Goal: Transaction & Acquisition: Purchase product/service

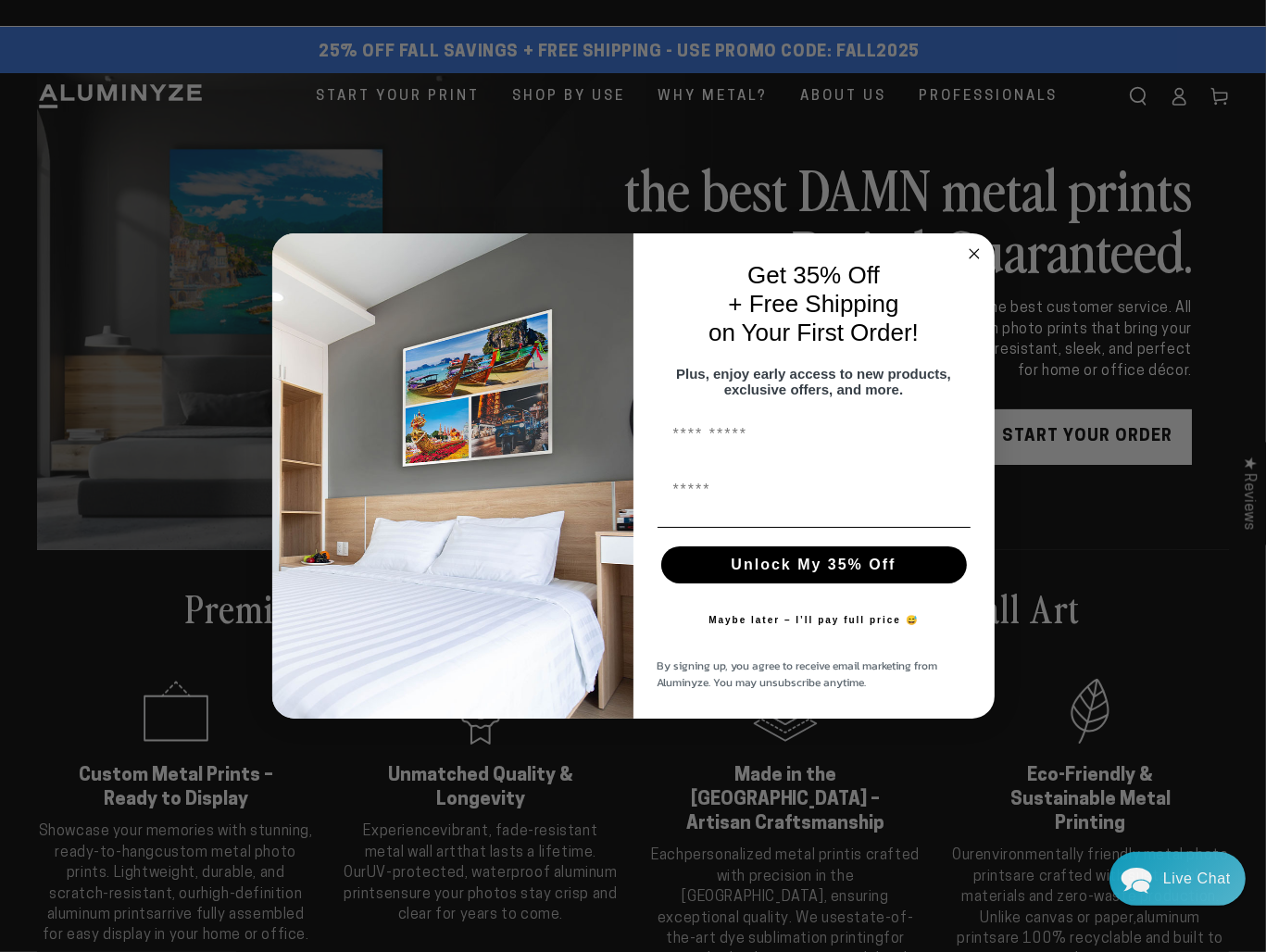
click at [971, 244] on circle "Close dialog" at bounding box center [974, 255] width 22 height 22
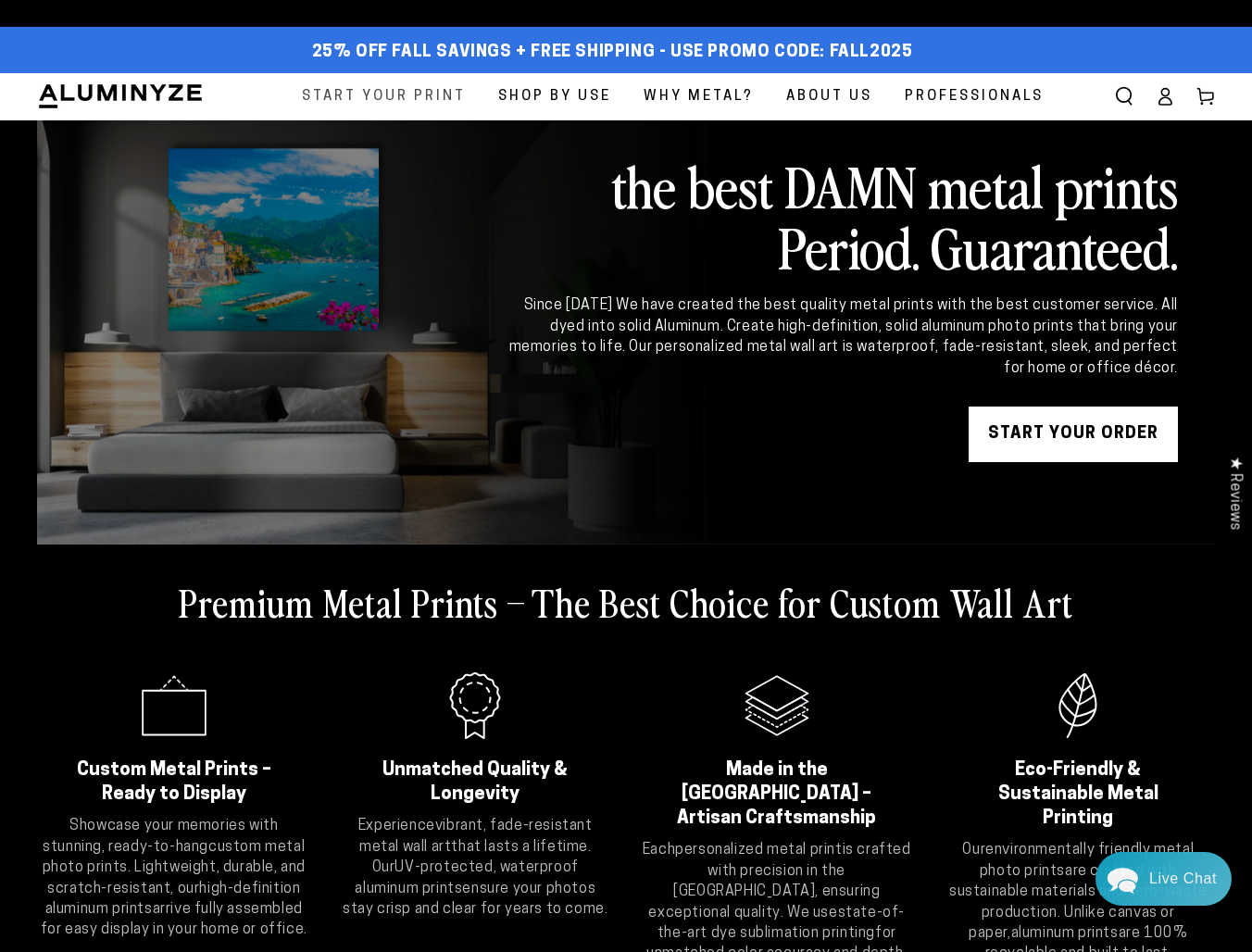
click at [383, 97] on span "Start Your Print" at bounding box center [384, 96] width 164 height 25
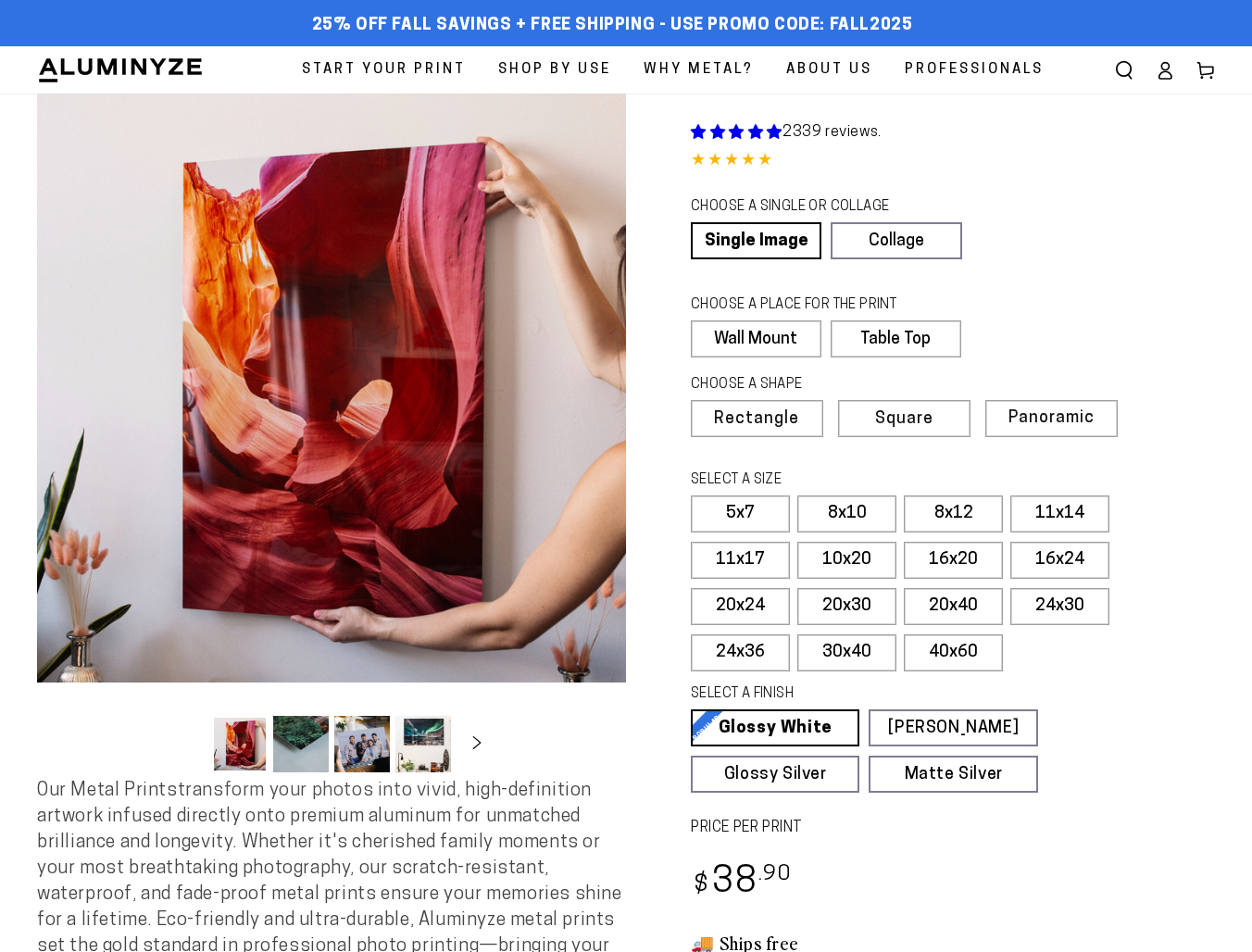
select select "**********"
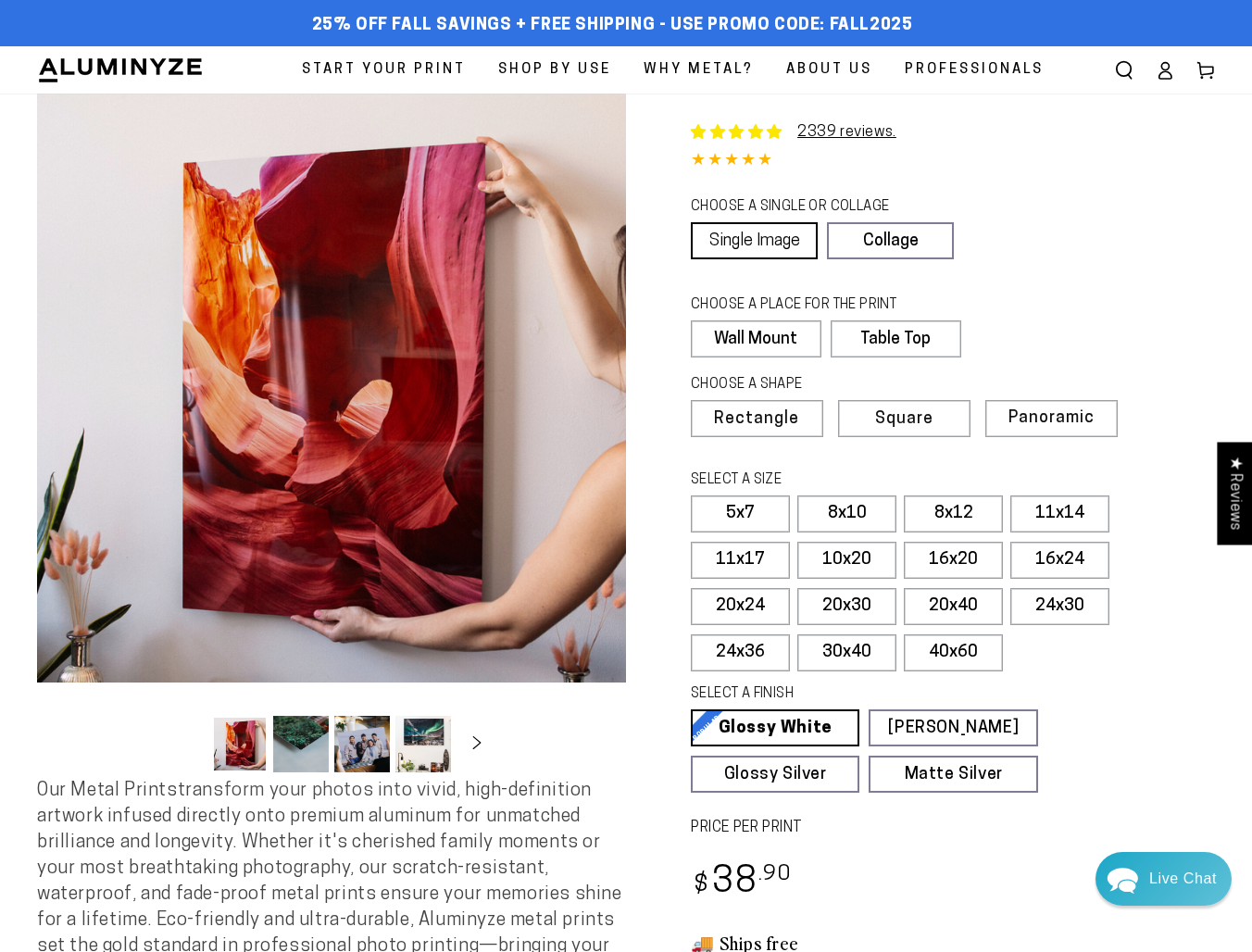
click at [748, 236] on link "Single Image" at bounding box center [753, 241] width 126 height 38
click at [899, 336] on label "Table Top" at bounding box center [893, 339] width 128 height 38
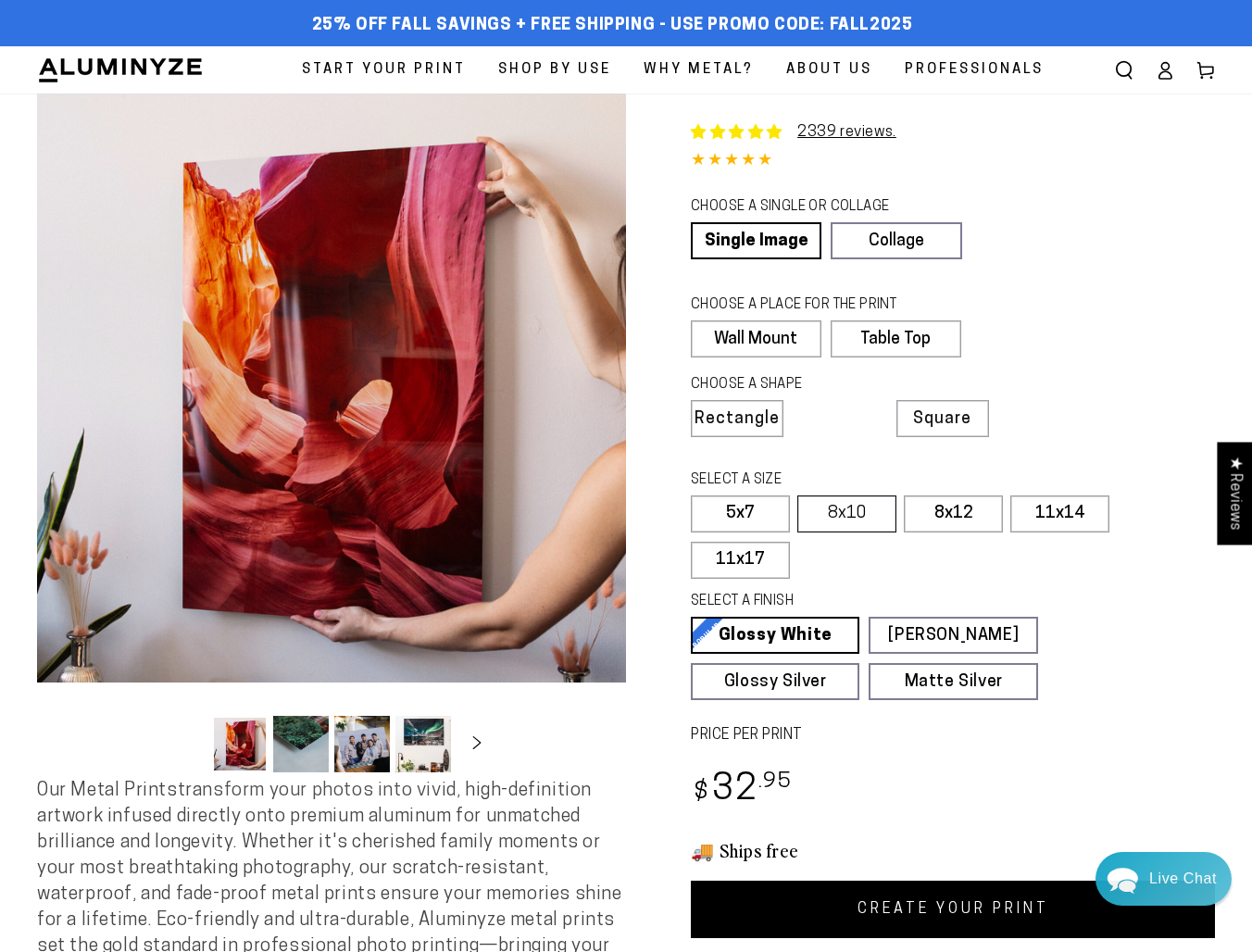
click at [840, 513] on label "8x10" at bounding box center [846, 515] width 99 height 38
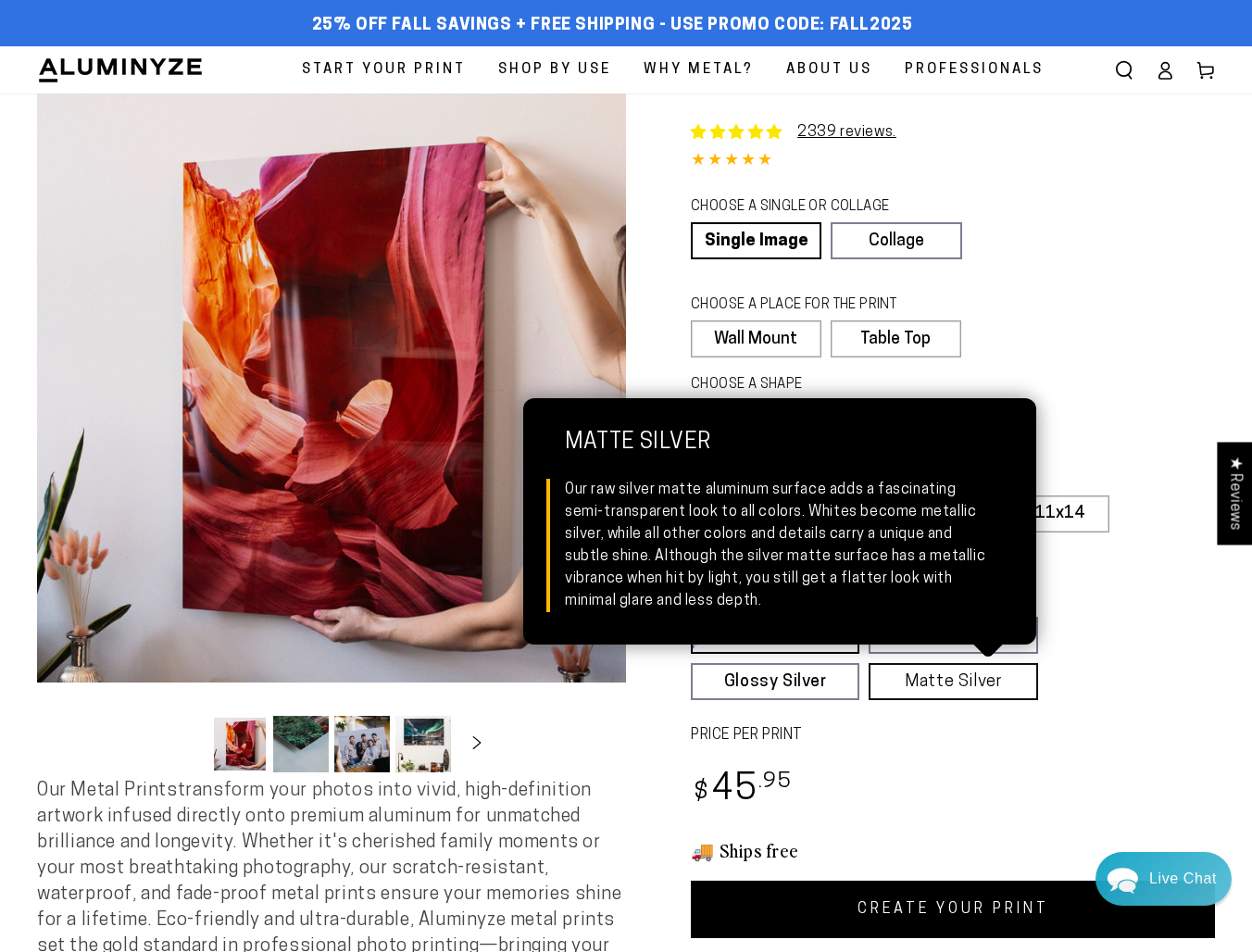
click at [957, 687] on link "Matte Silver Matte Silver Our raw silver matte aluminum surface adds a fascinat…" at bounding box center [953, 681] width 169 height 38
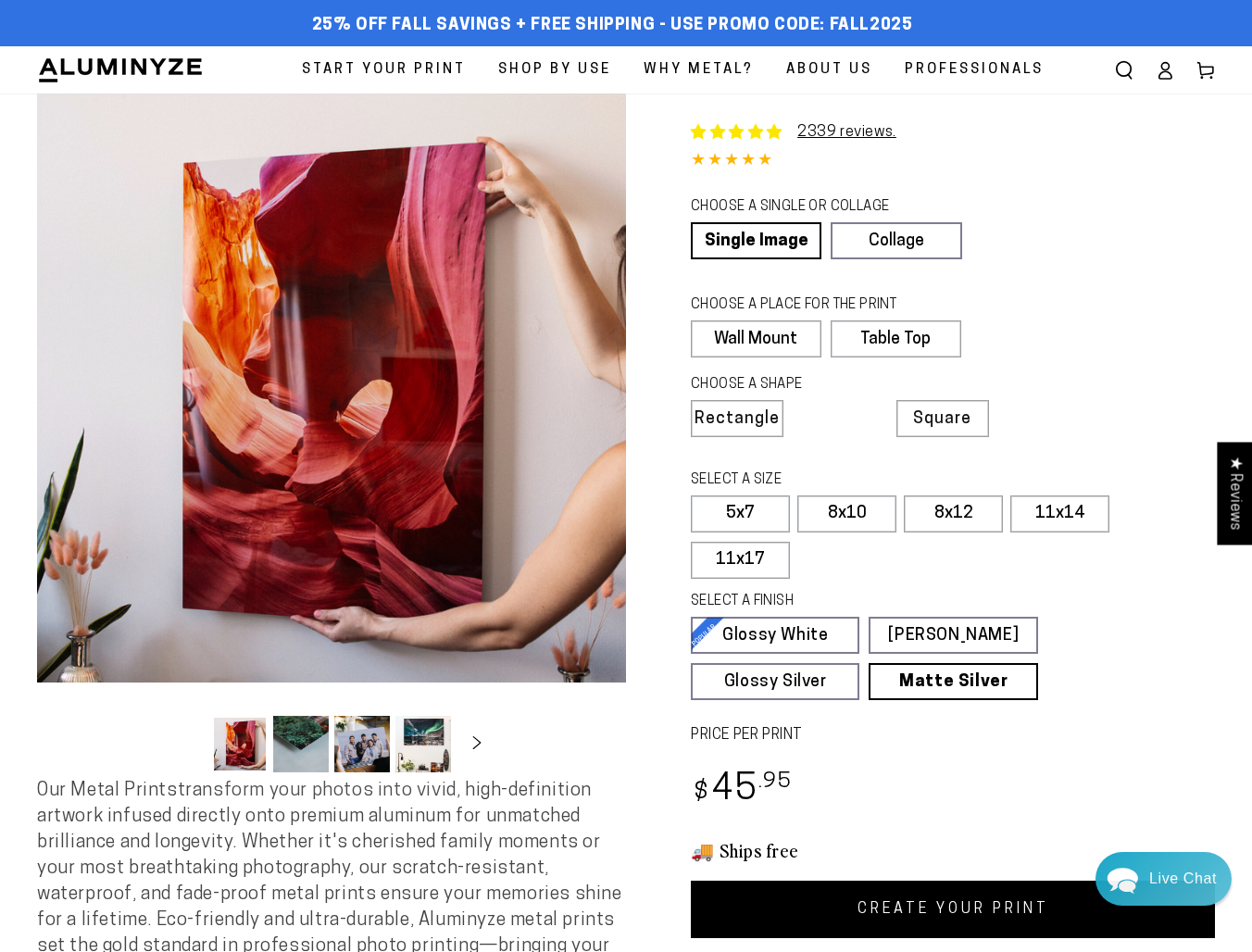
click at [958, 899] on link "CREATE YOUR PRINT" at bounding box center [952, 910] width 524 height 57
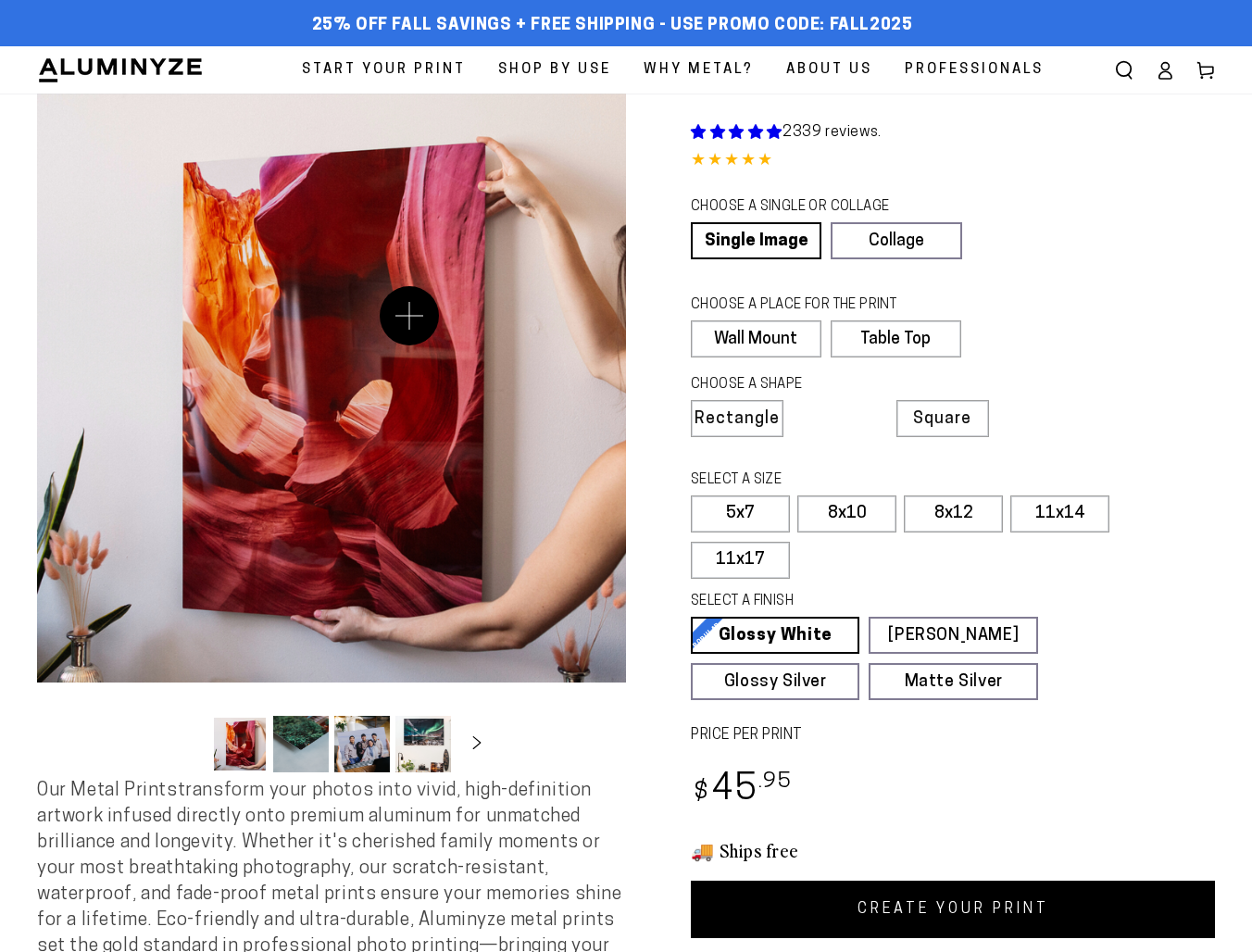
select select "**********"
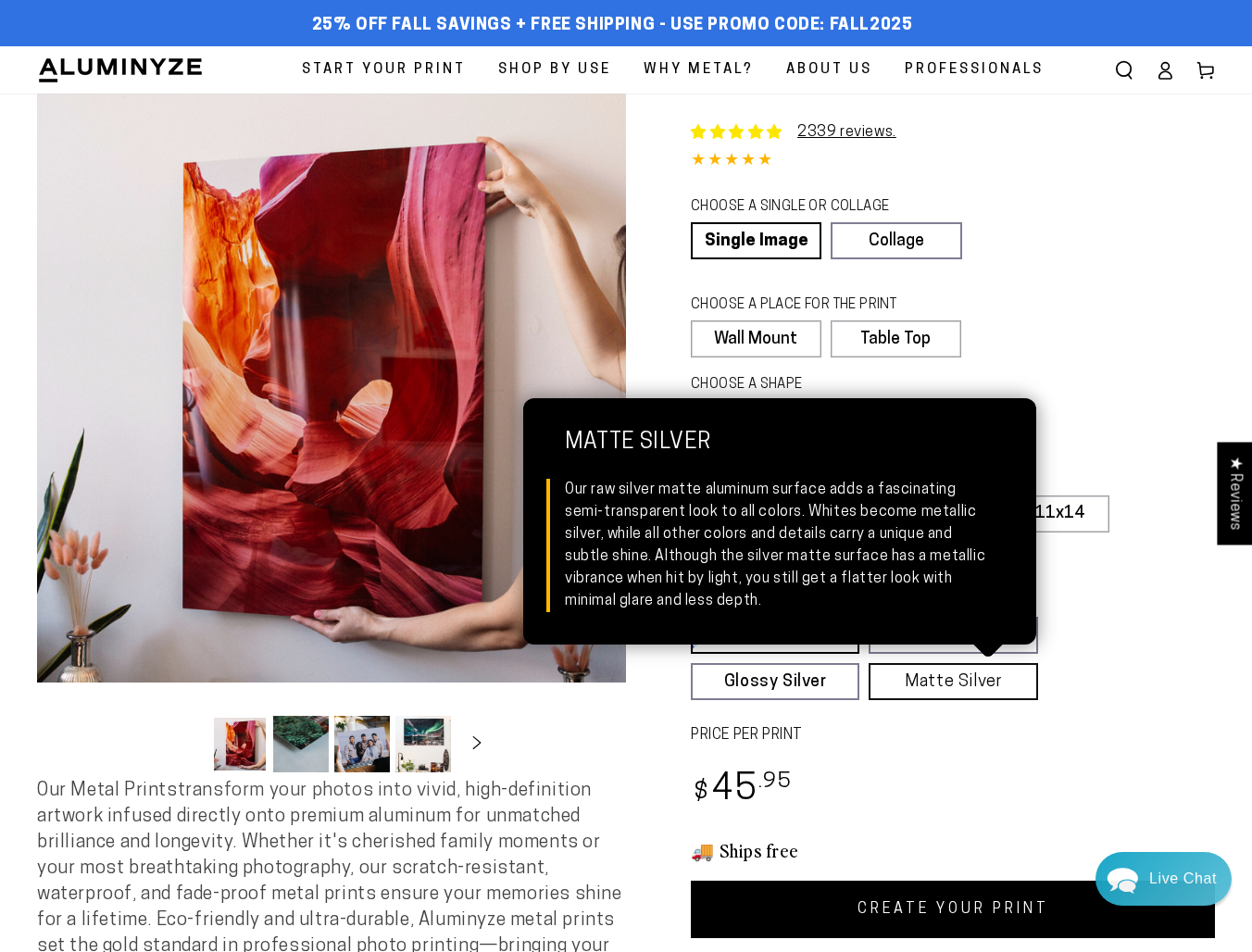
click at [921, 676] on link "Matte Silver Matte Silver Our raw silver matte aluminum surface adds a fascinat…" at bounding box center [953, 681] width 169 height 38
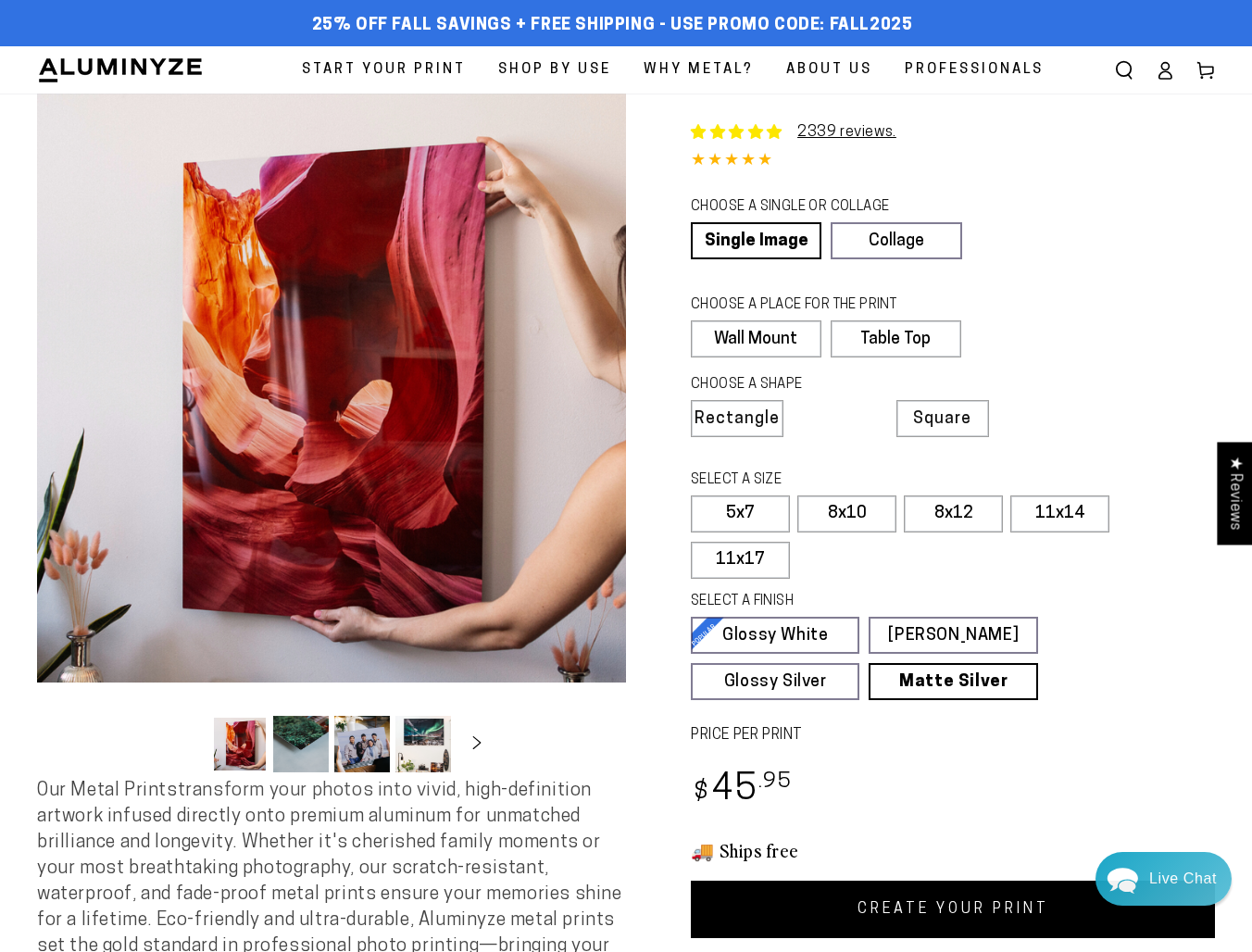
click at [914, 929] on link "CREATE YOUR PRINT" at bounding box center [952, 910] width 524 height 57
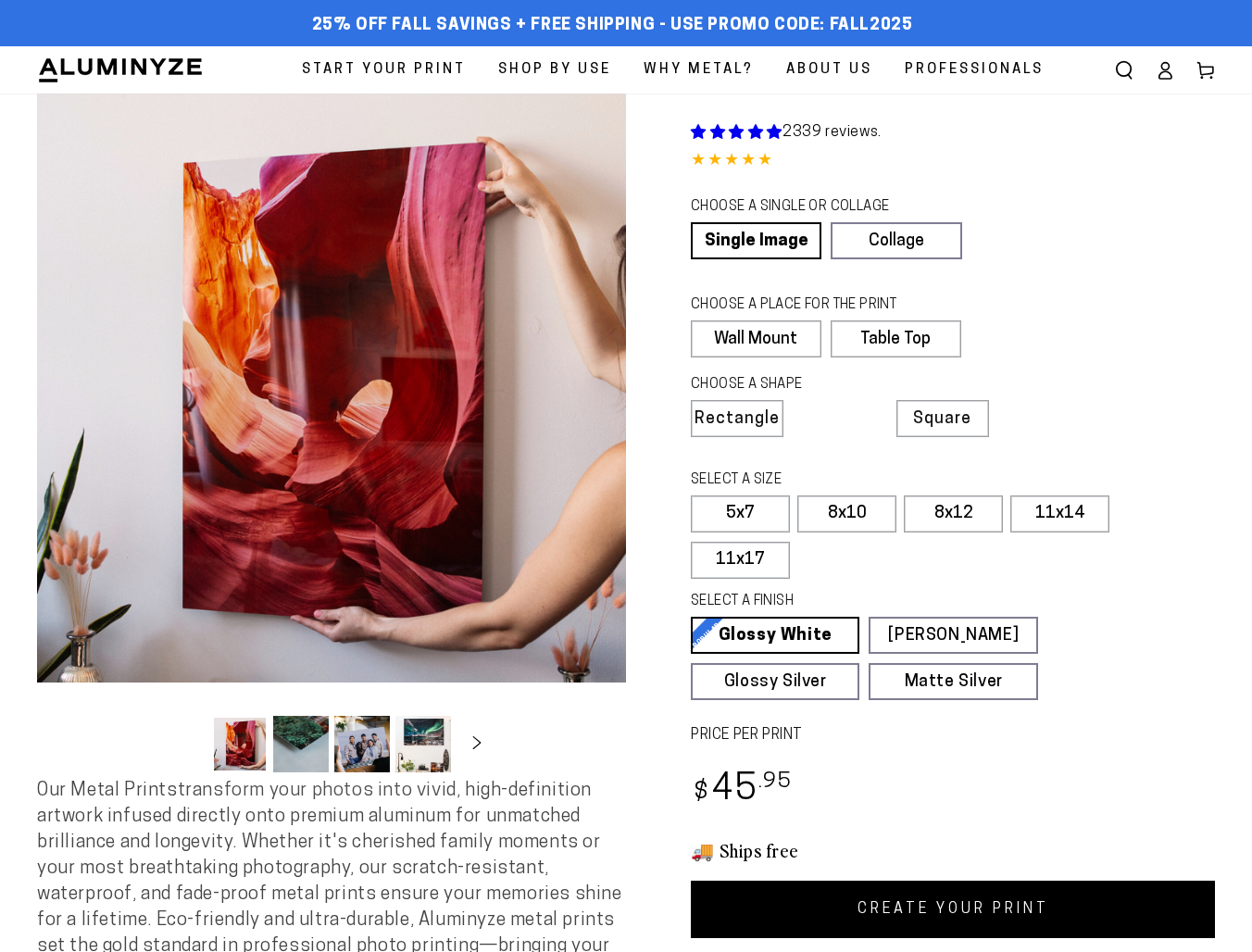
select select "**********"
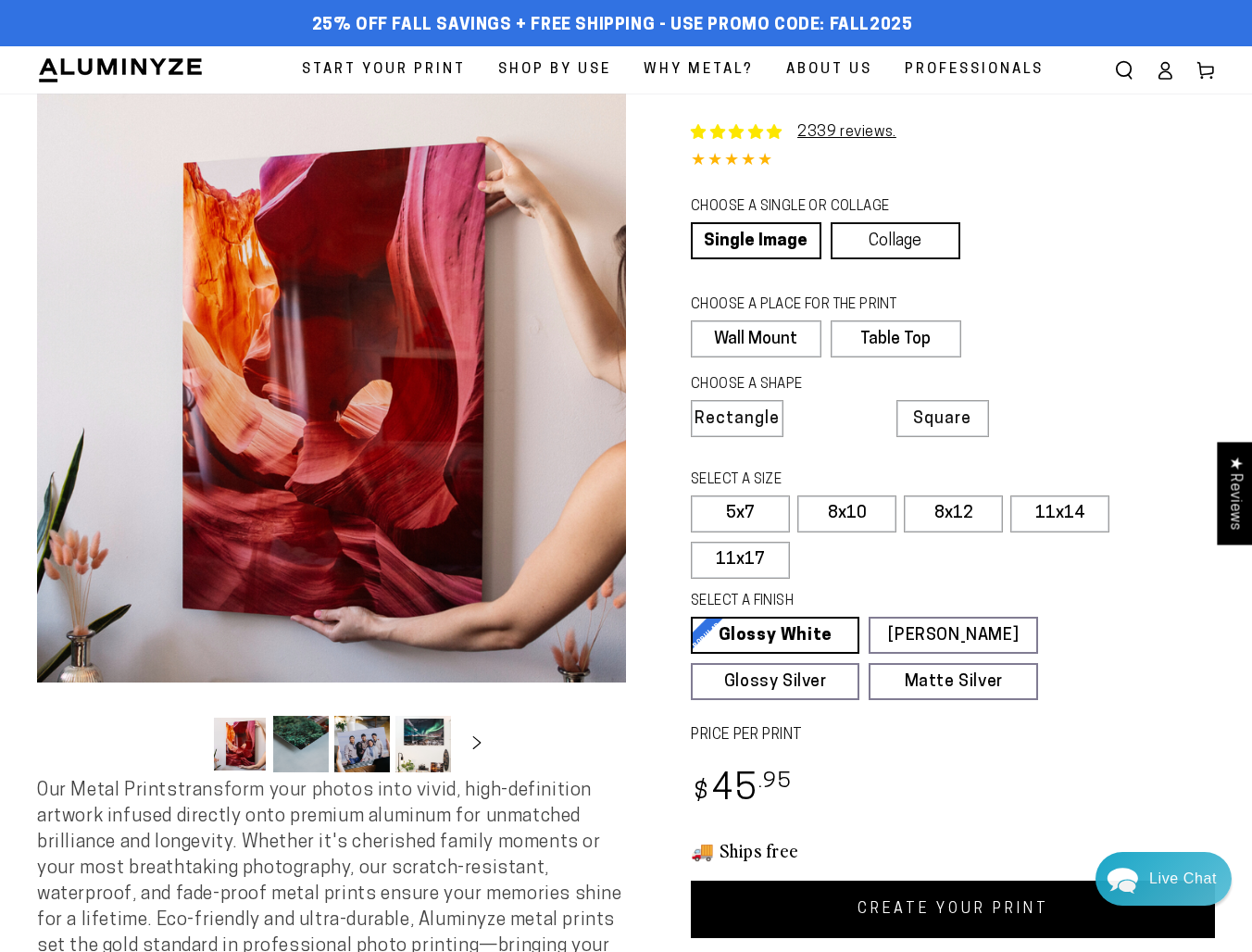
click at [903, 223] on link "Collage" at bounding box center [896, 241] width 130 height 38
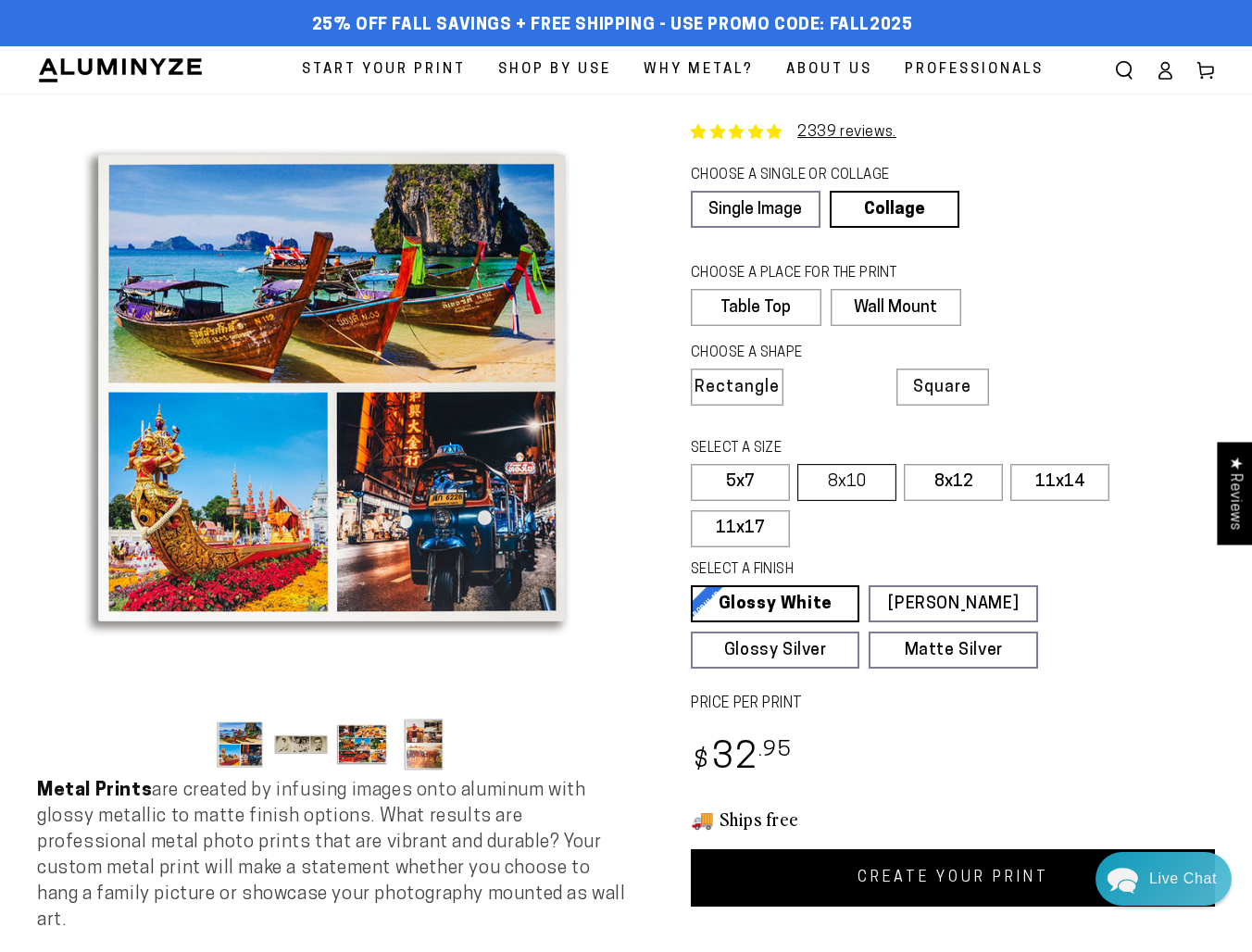
click at [855, 483] on label "8x10" at bounding box center [846, 483] width 99 height 38
click at [937, 478] on label "8x12" at bounding box center [953, 483] width 99 height 38
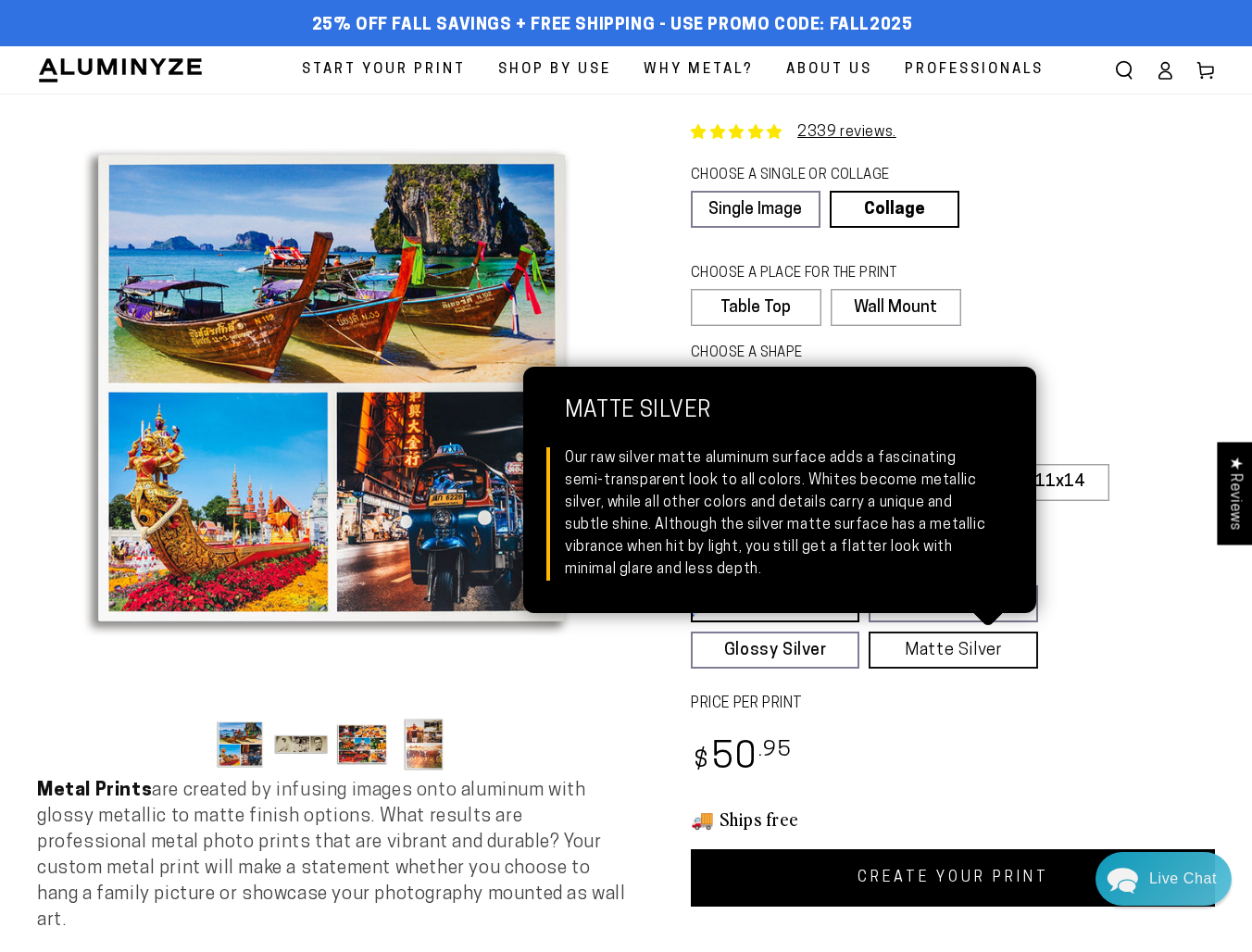
click at [957, 647] on link "Matte Silver Matte Silver Our raw silver matte aluminum surface adds a fascinat…" at bounding box center [953, 650] width 169 height 38
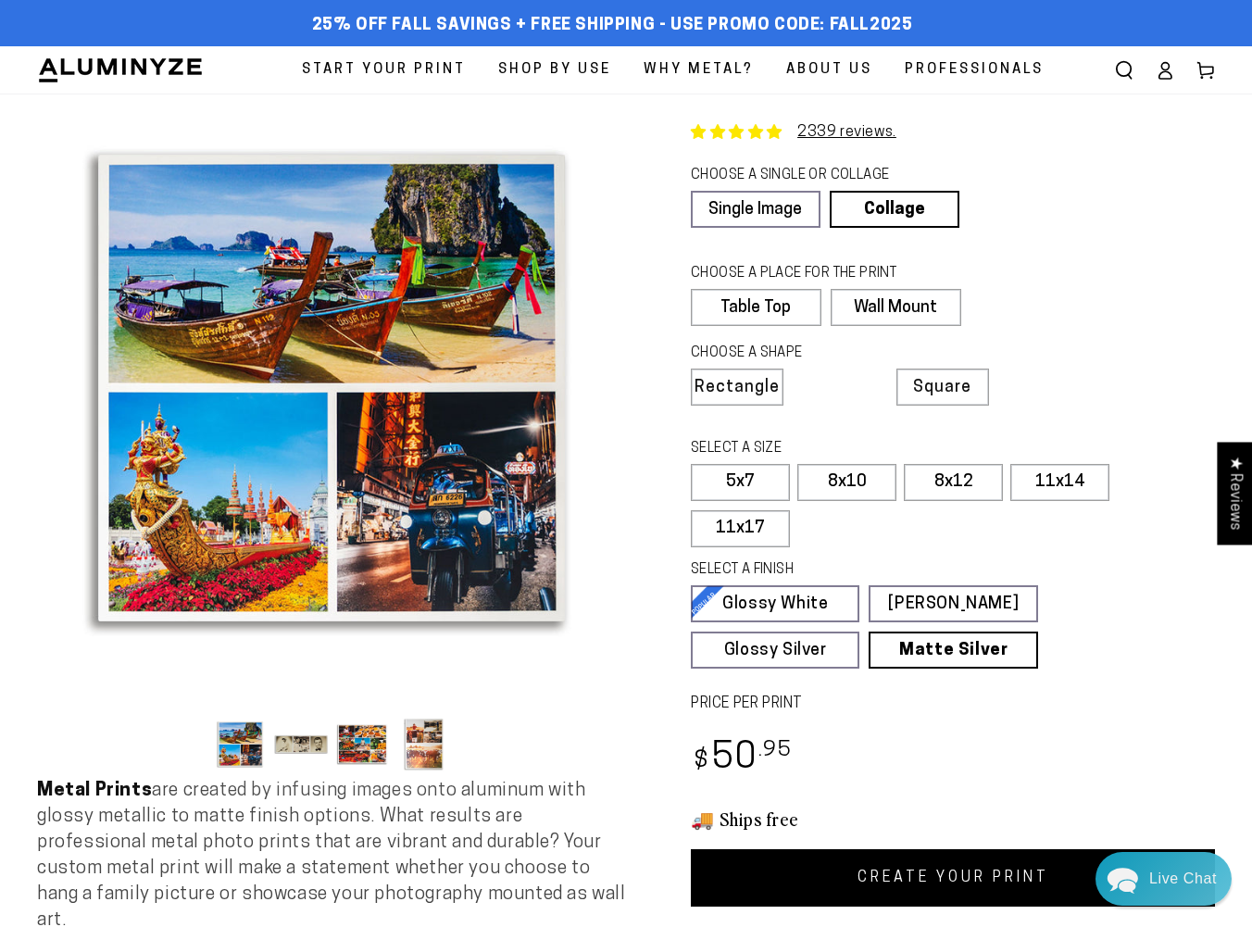
click at [933, 859] on link "CREATE YOUR PRINT" at bounding box center [952, 878] width 524 height 57
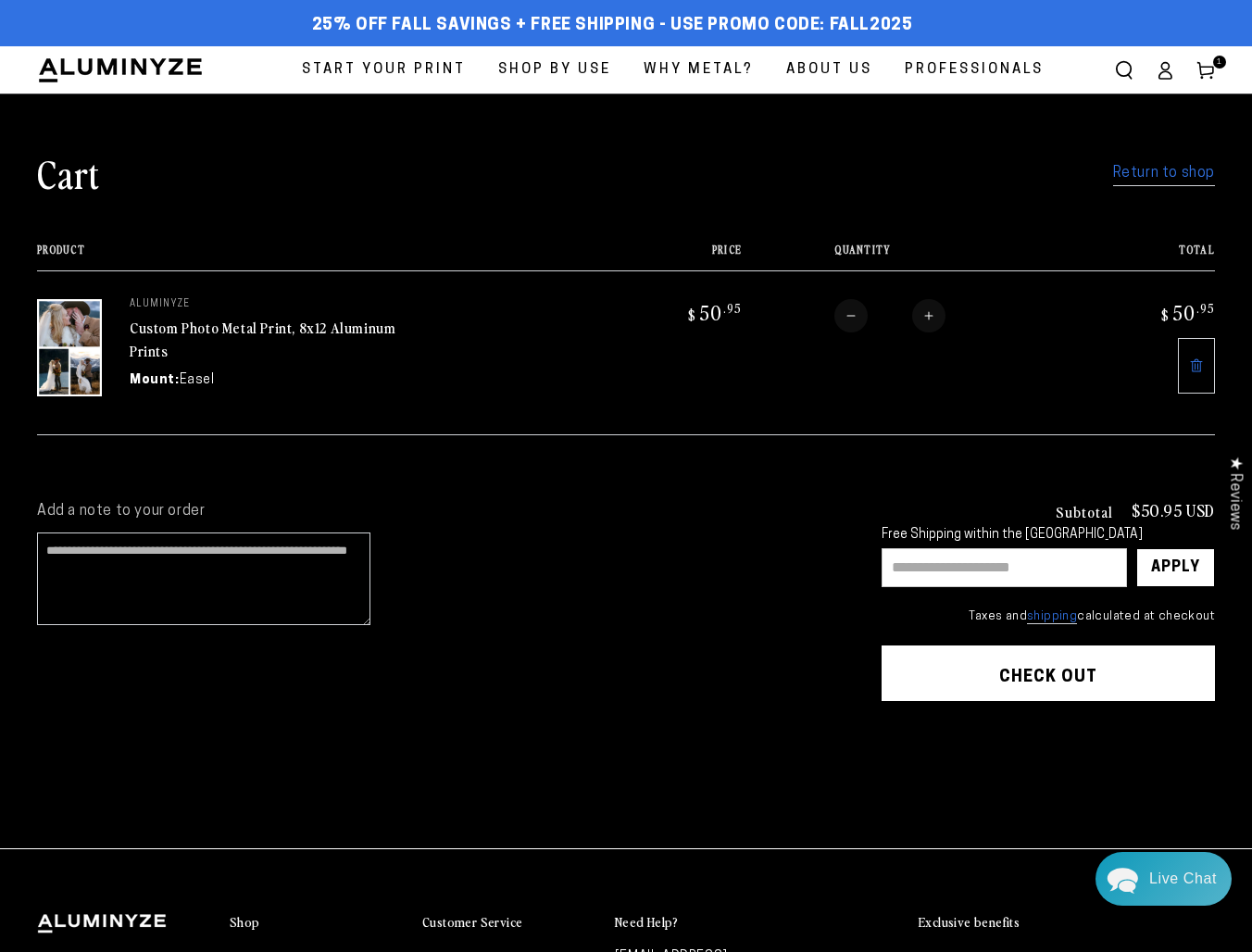
click at [701, 73] on span "Why Metal?" at bounding box center [699, 69] width 111 height 25
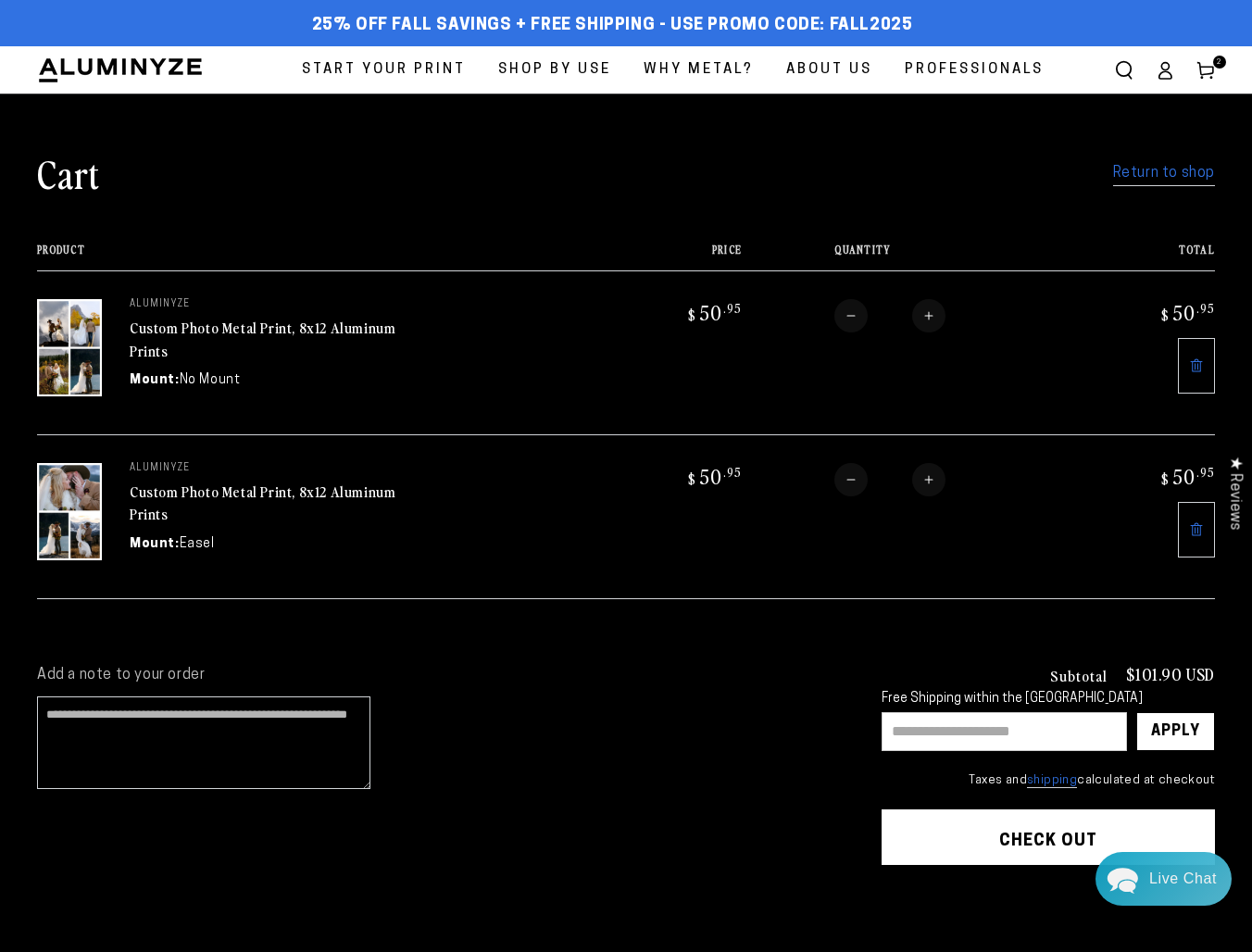
click at [1199, 522] on icon at bounding box center [1196, 529] width 15 height 15
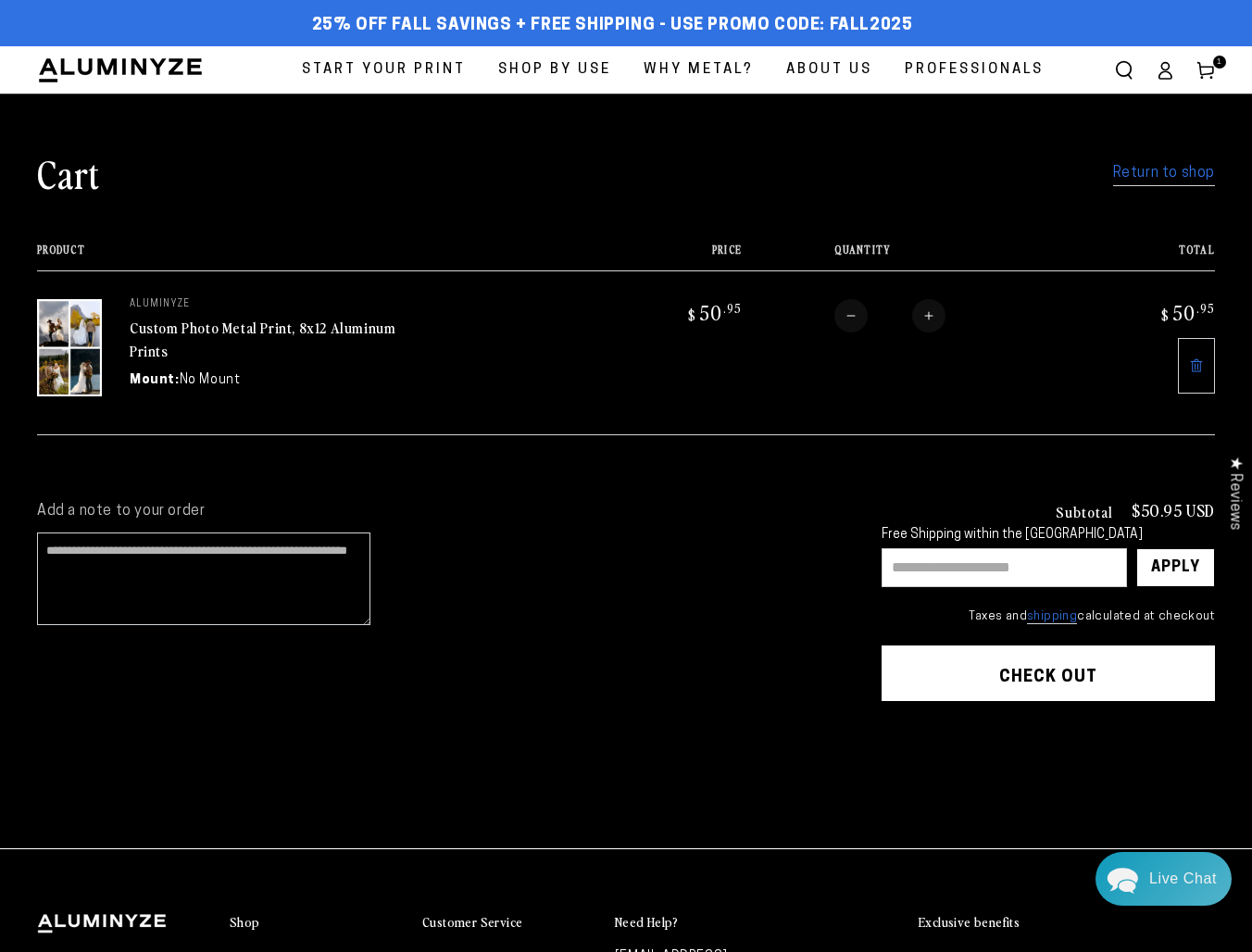
drag, startPoint x: 944, startPoint y: 572, endPoint x: 943, endPoint y: 581, distance: 9.1
click at [946, 572] on input "text" at bounding box center [1004, 567] width 245 height 39
type input "********"
click at [1165, 574] on div "Apply" at bounding box center [1175, 568] width 49 height 38
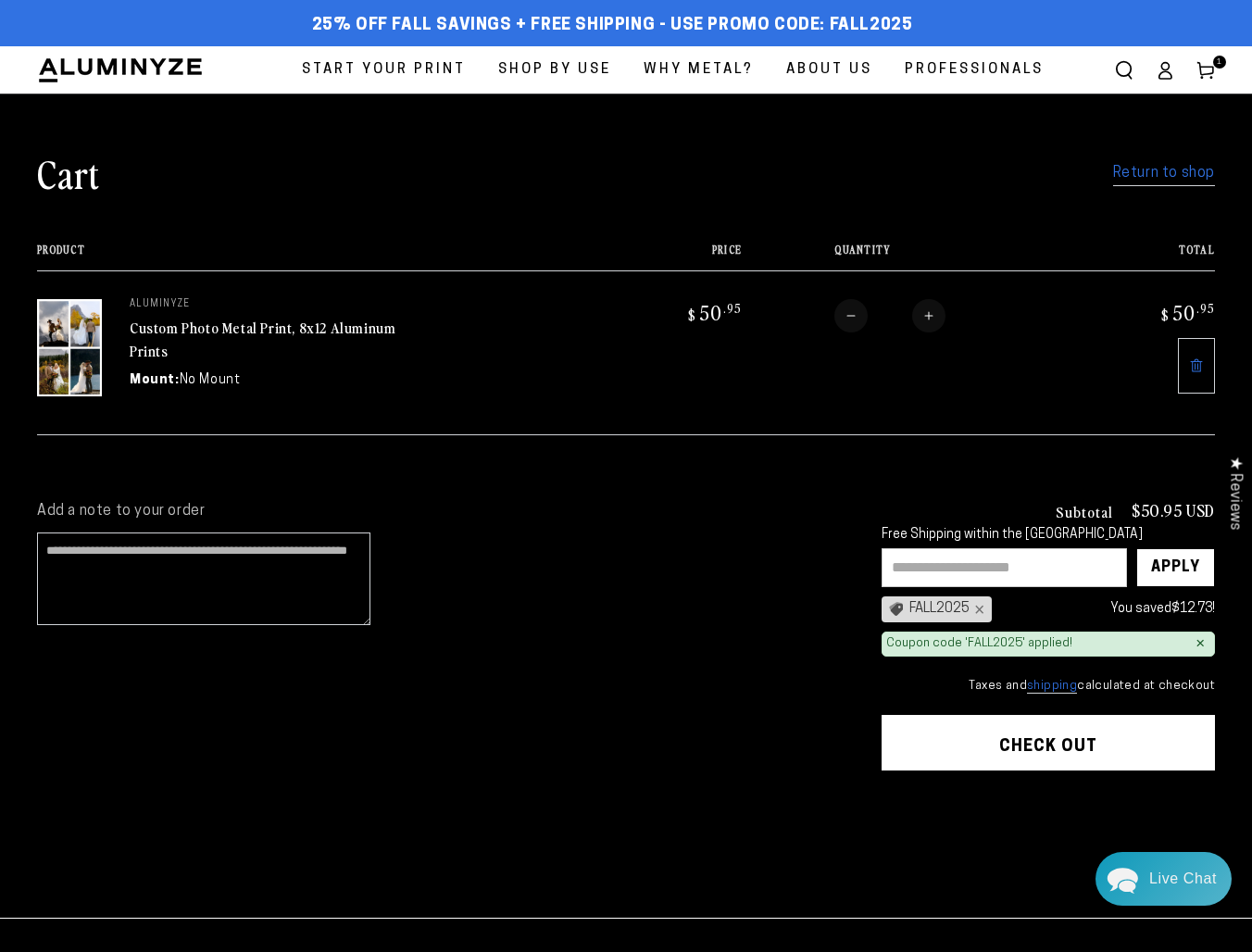
click at [1137, 177] on link "Return to shop" at bounding box center [1163, 173] width 102 height 27
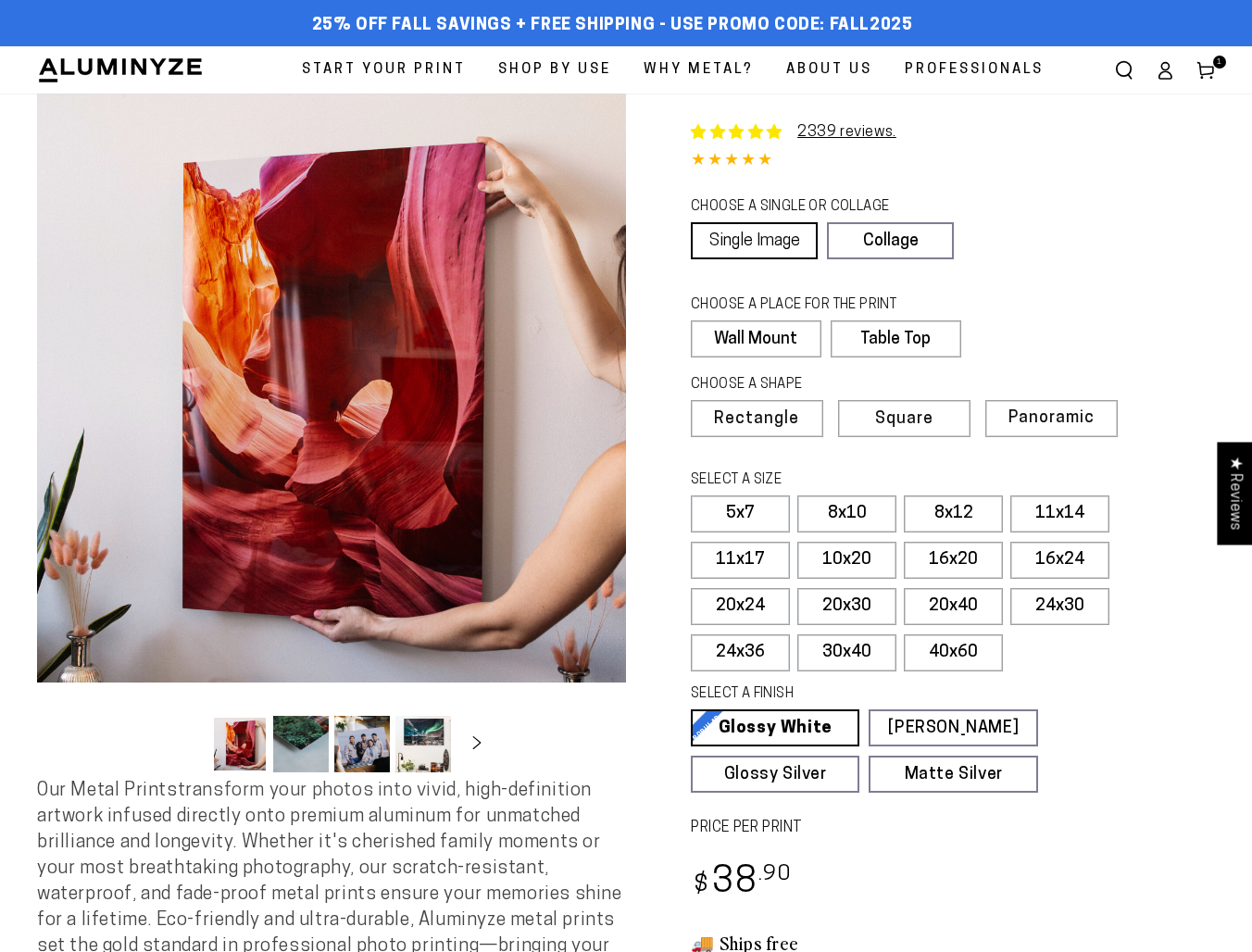
select select "**********"
click at [884, 348] on label "Table Top" at bounding box center [893, 339] width 128 height 38
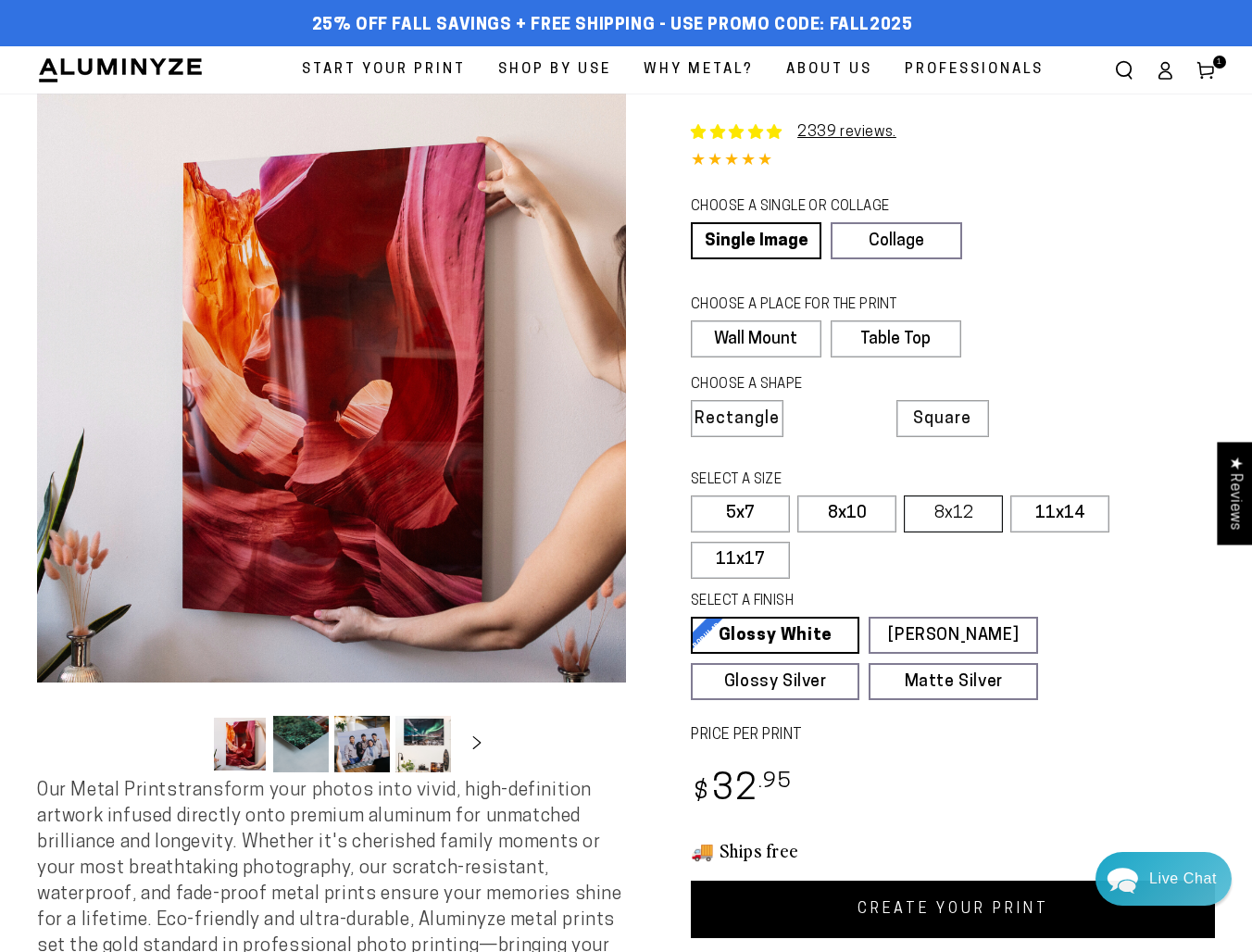
click at [964, 512] on label "8x12" at bounding box center [953, 515] width 99 height 38
click at [849, 509] on label "8x10" at bounding box center [846, 515] width 99 height 38
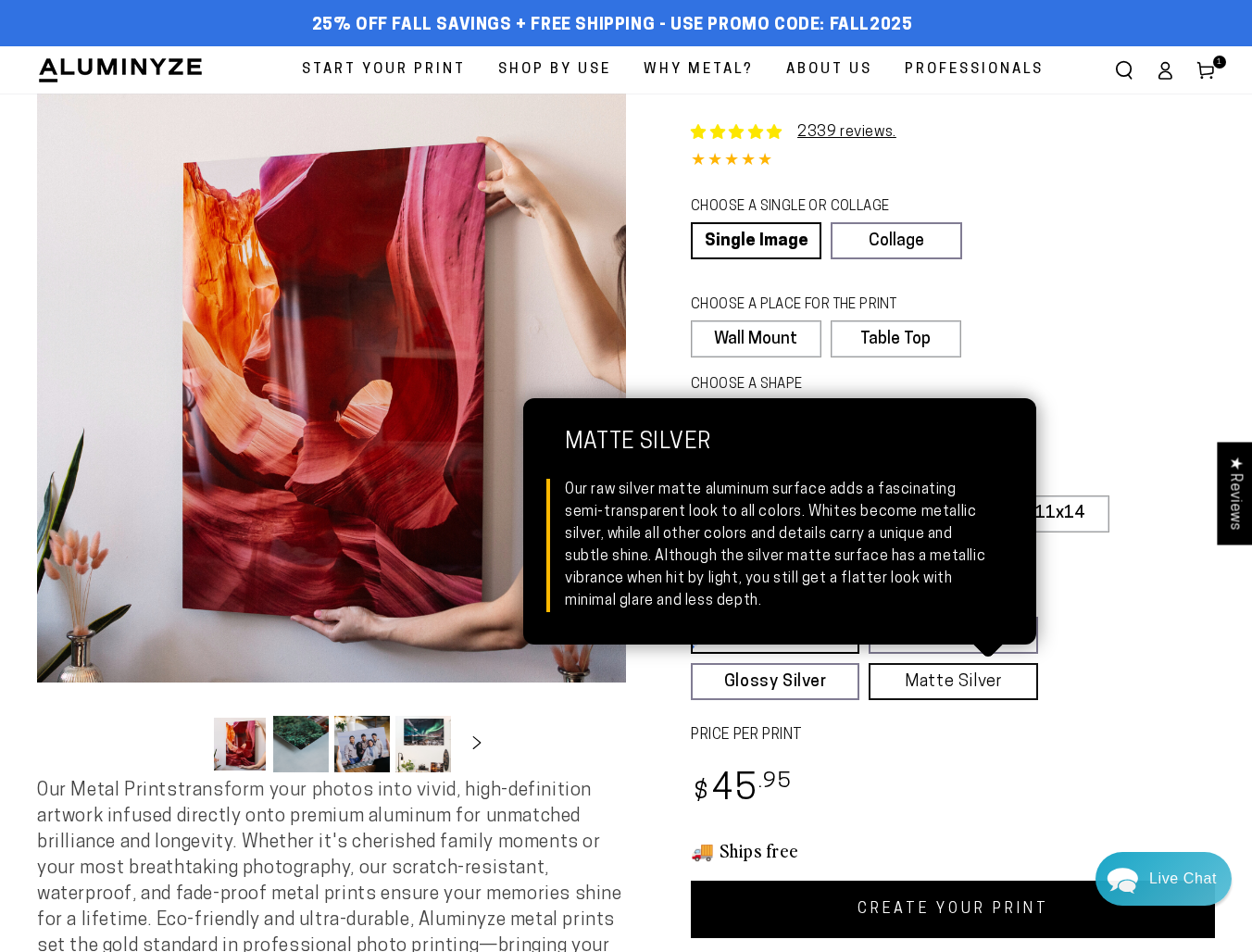
click at [935, 675] on link "Matte Silver Matte Silver Our raw silver matte aluminum surface adds a fascinat…" at bounding box center [953, 681] width 169 height 38
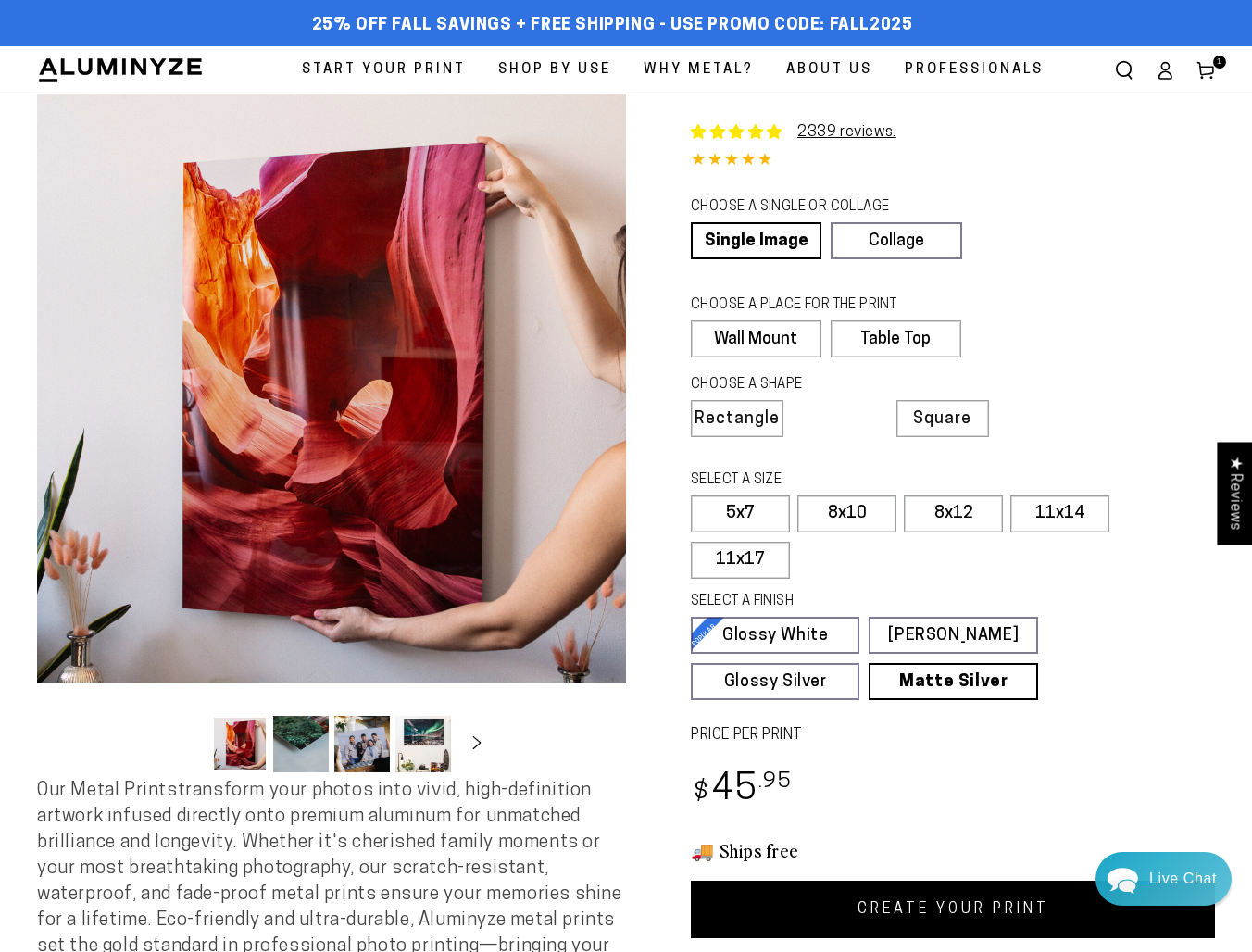
click at [953, 903] on link "CREATE YOUR PRINT" at bounding box center [952, 910] width 524 height 57
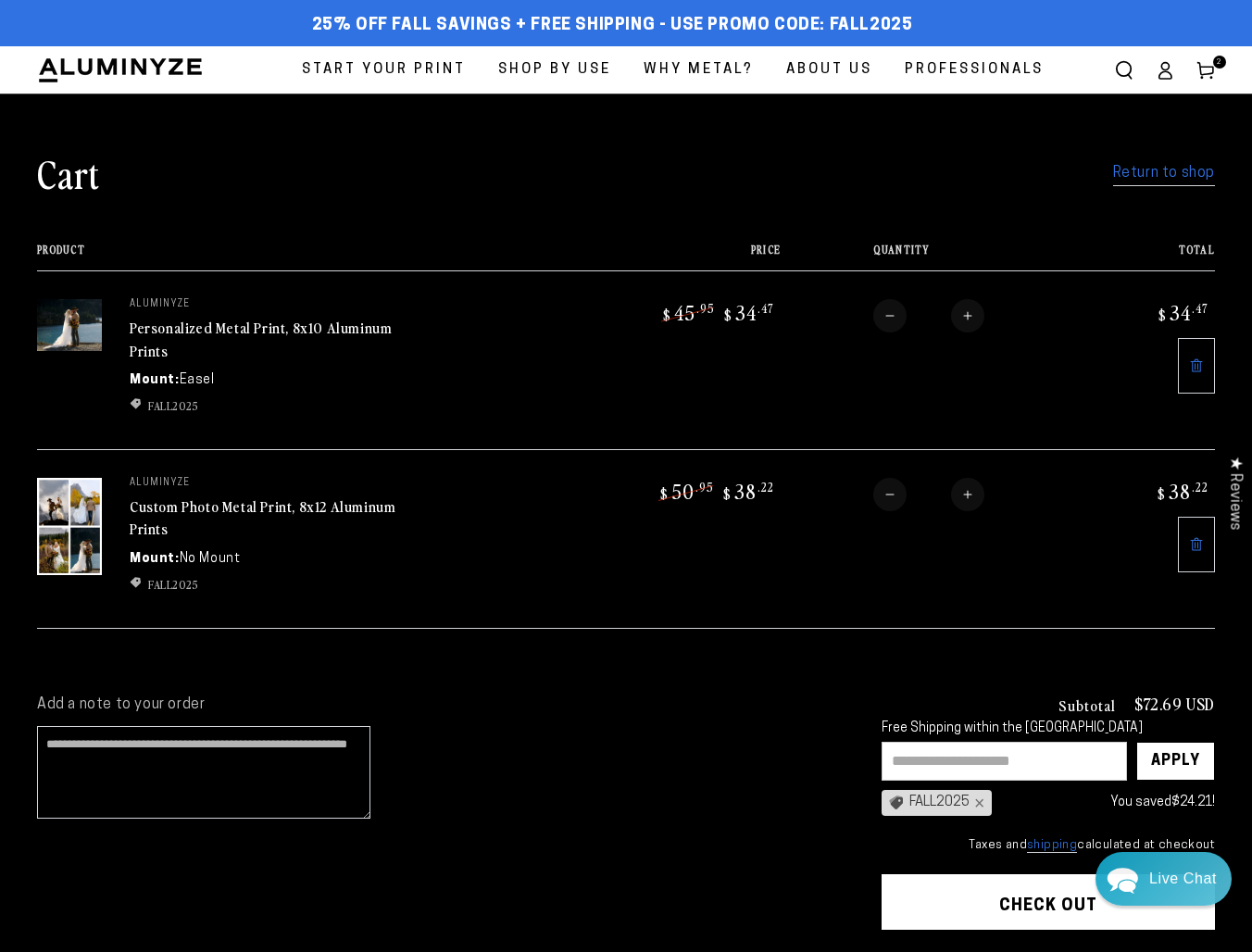
click at [72, 511] on img at bounding box center [70, 526] width 65 height 97
click at [156, 499] on link "Custom Photo Metal Print, 8x12 Aluminum Prints" at bounding box center [262, 517] width 266 height 44
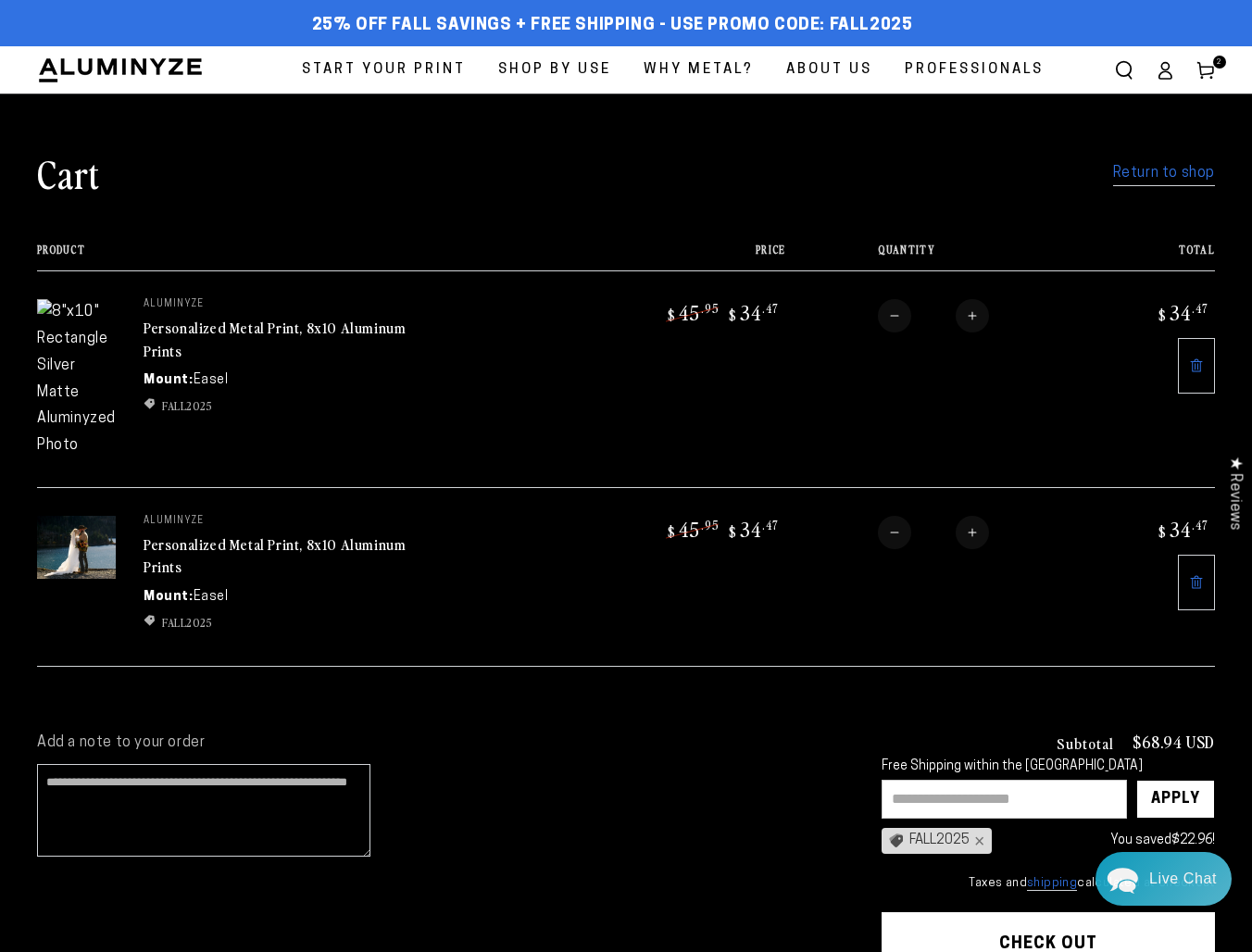
click at [173, 533] on link "Personalized Metal Print, 8x10 Aluminum Prints" at bounding box center [274, 555] width 262 height 44
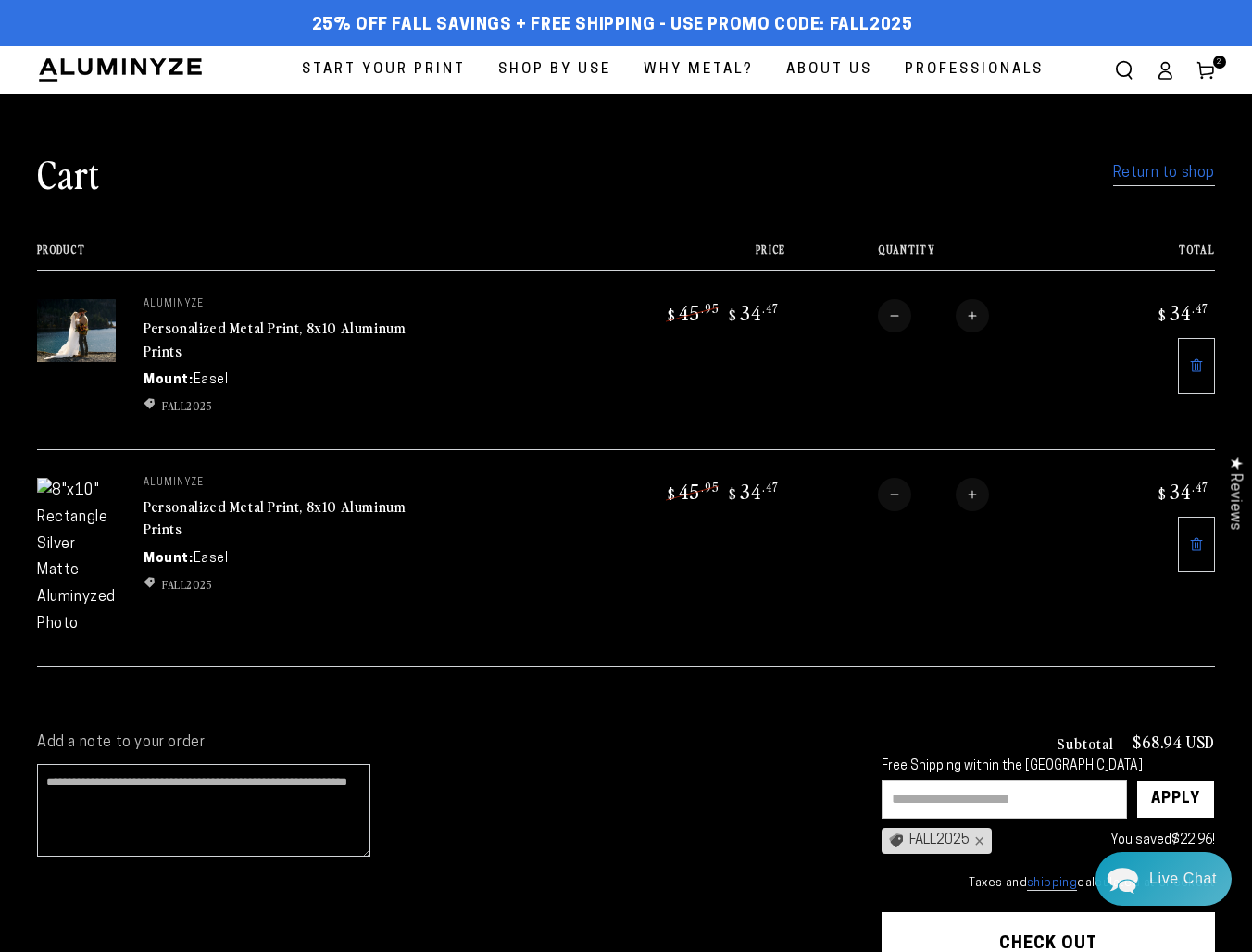
click at [222, 498] on link "Personalized Metal Print, 8x10 Aluminum Prints" at bounding box center [274, 517] width 262 height 44
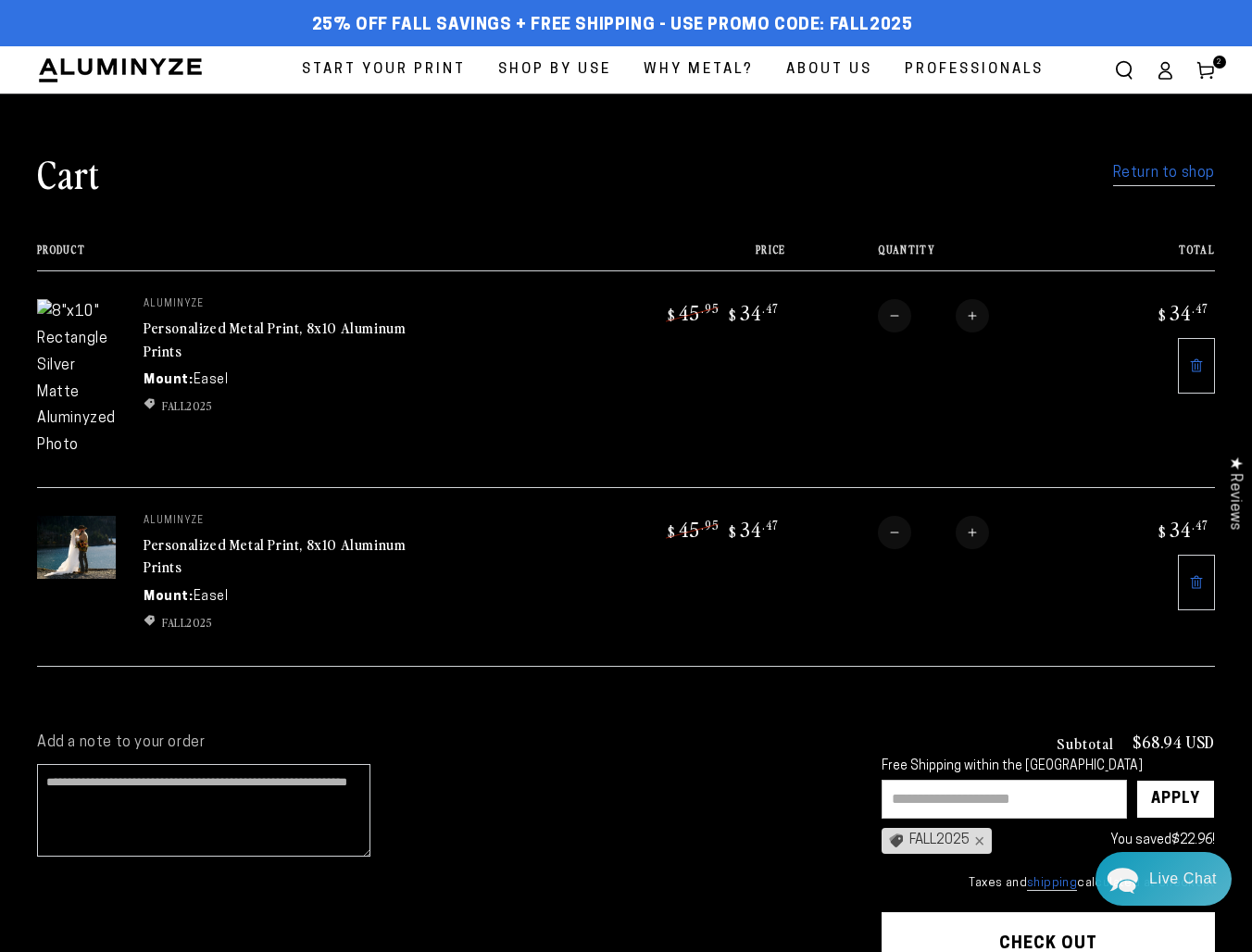
click at [1189, 359] on icon at bounding box center [1196, 365] width 15 height 15
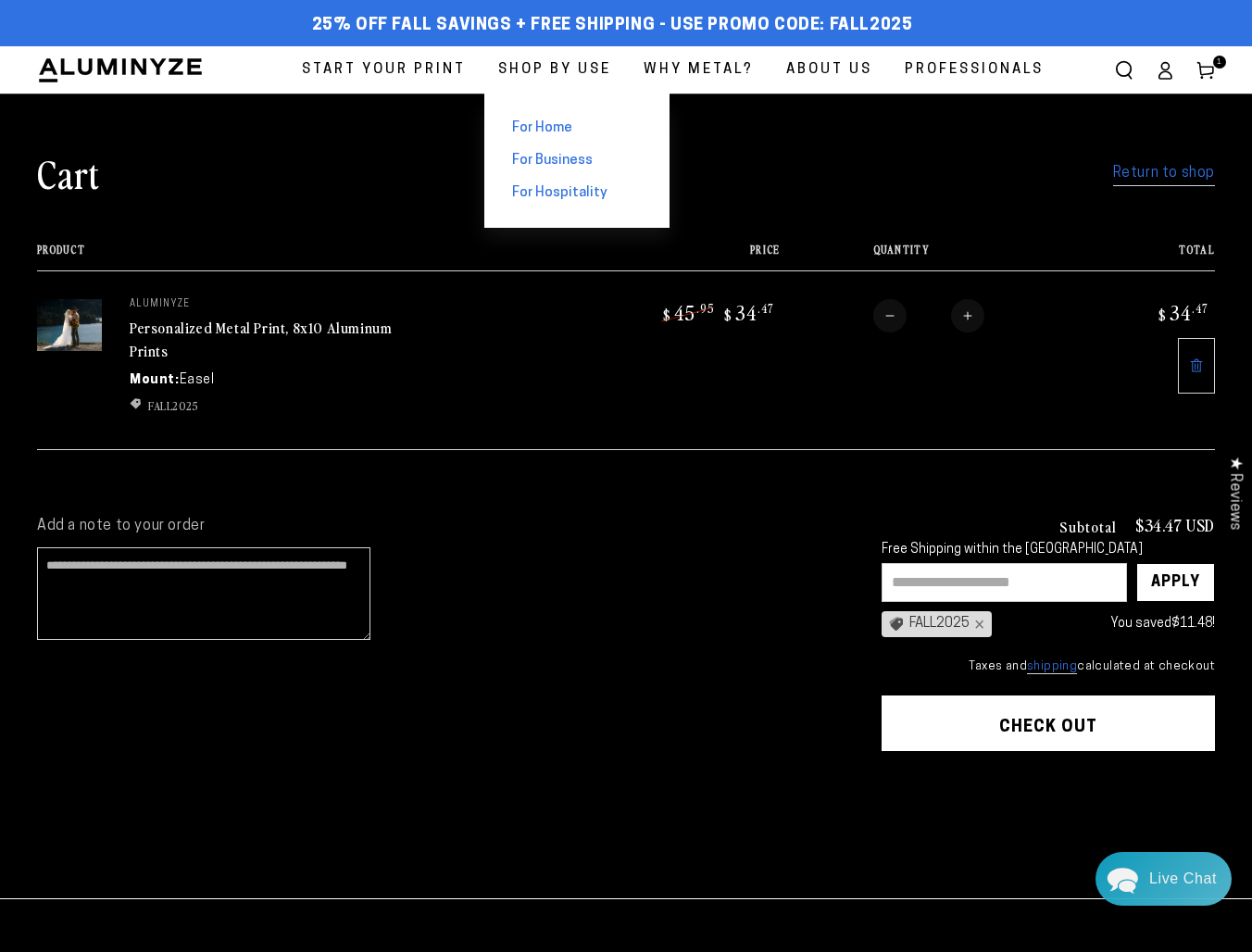
click at [559, 127] on span "For Home" at bounding box center [542, 128] width 60 height 20
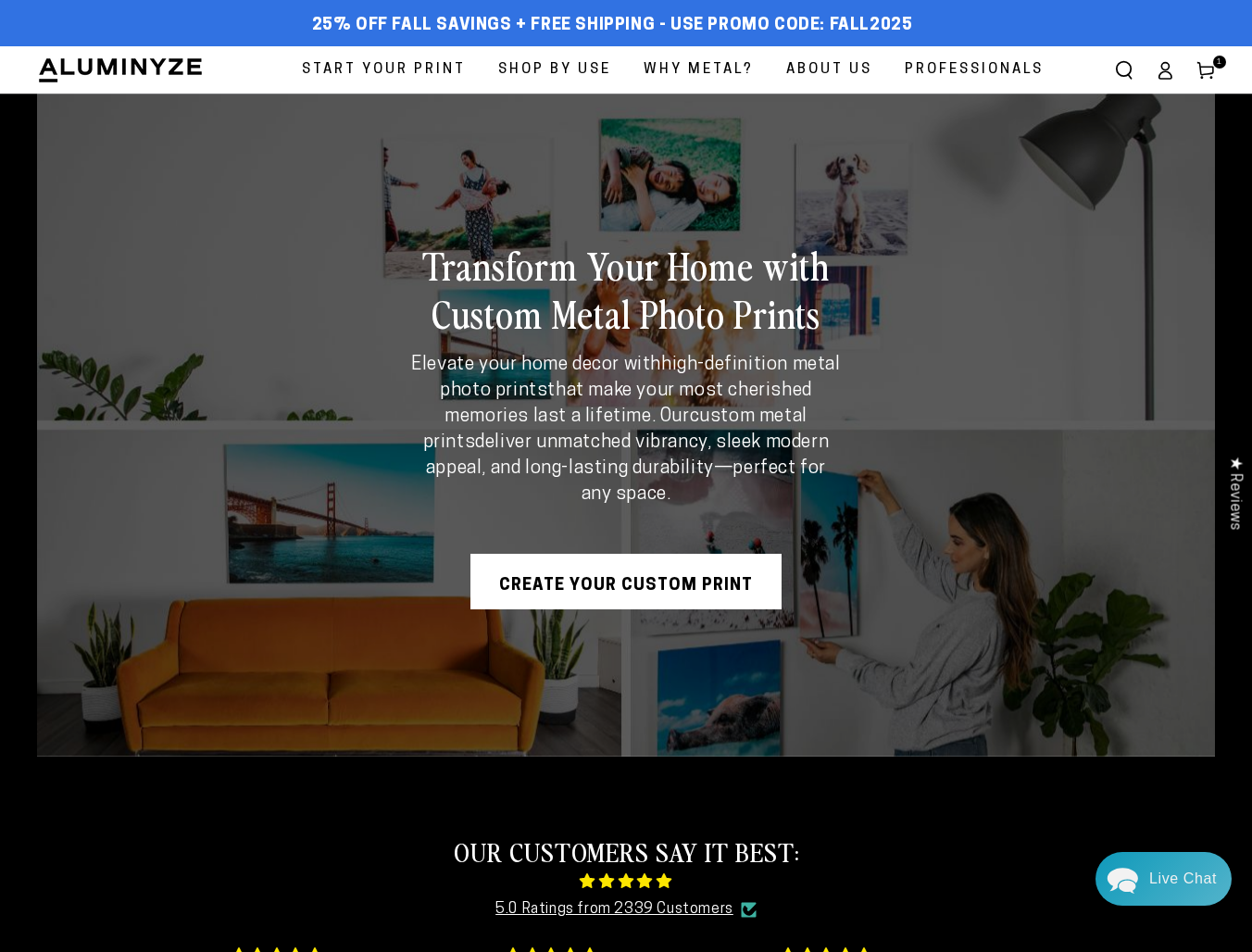
click at [419, 73] on span "Start Your Print" at bounding box center [384, 69] width 164 height 25
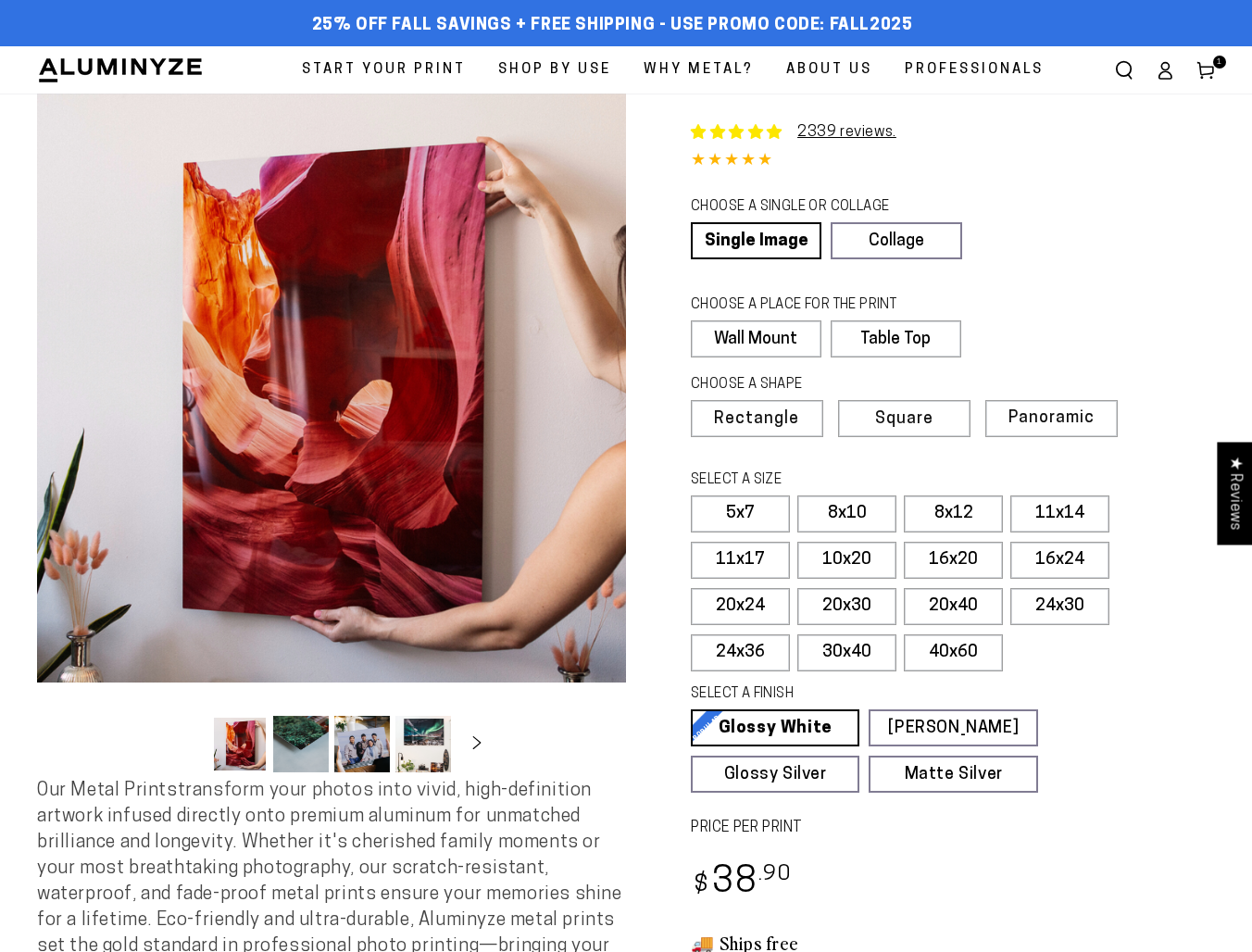
select select "**********"
click at [876, 347] on label "Table Top" at bounding box center [893, 339] width 128 height 38
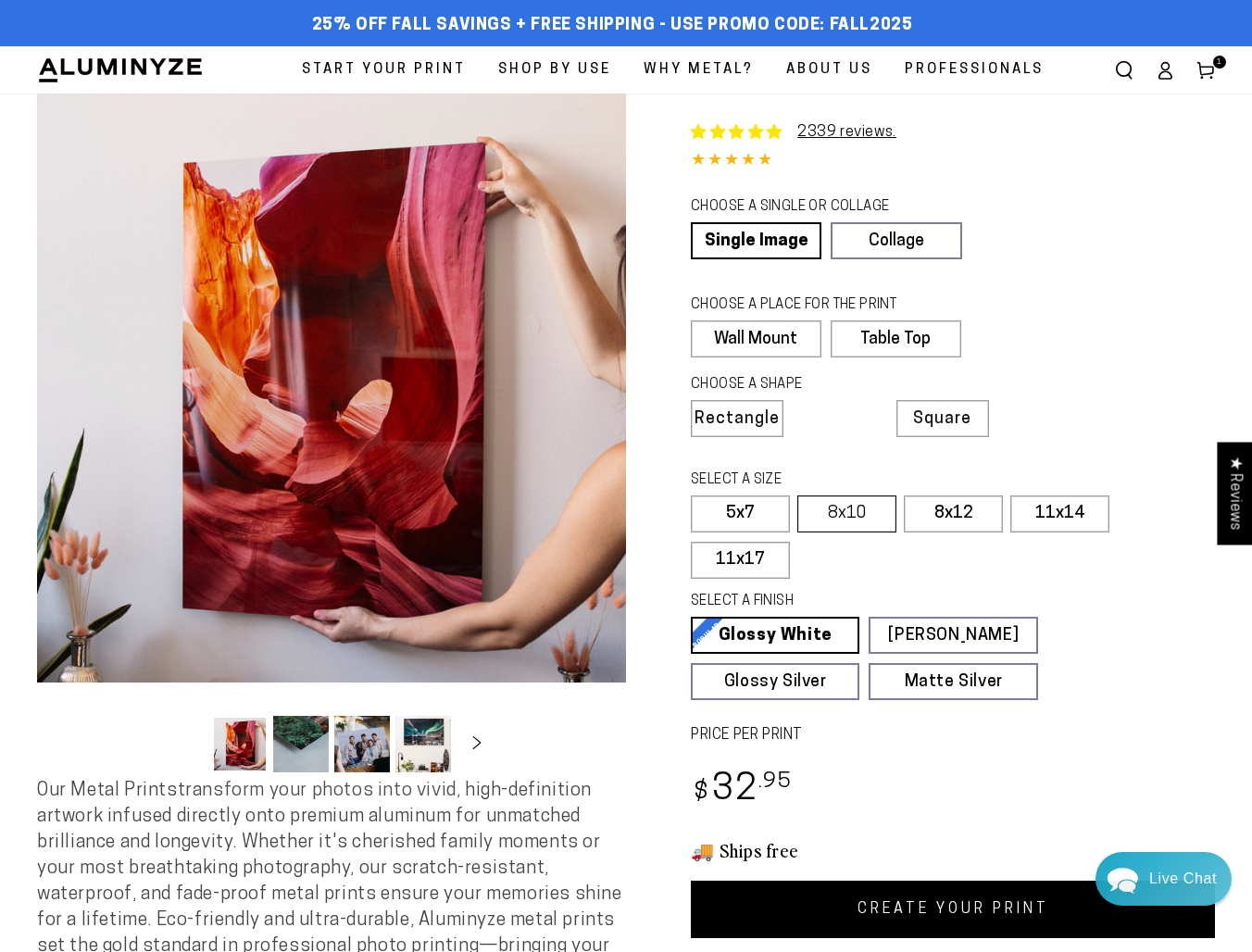
click at [845, 516] on label "8x10" at bounding box center [846, 515] width 99 height 38
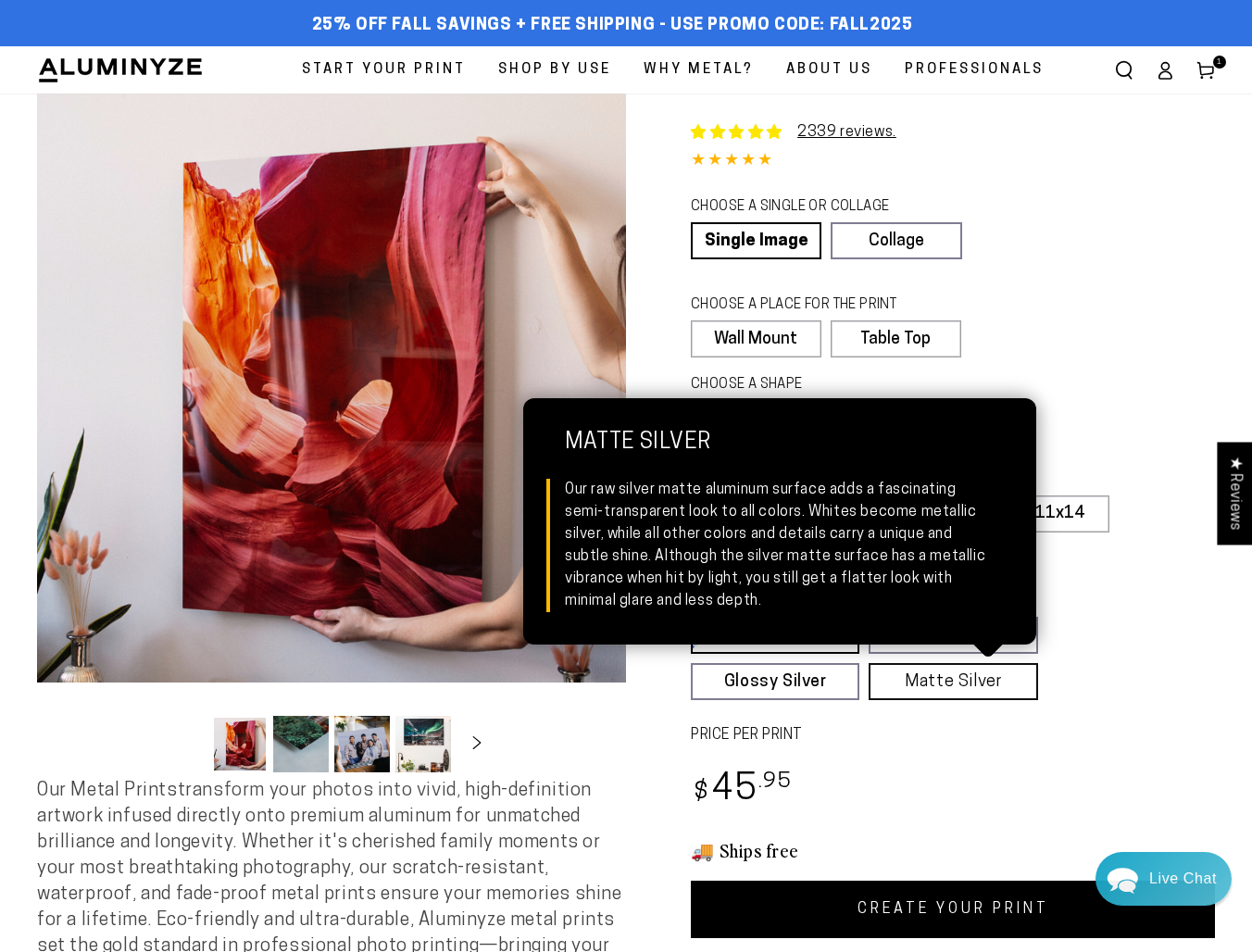
click at [912, 676] on link "Matte Silver Matte Silver Our raw silver matte aluminum surface adds a fascinat…" at bounding box center [953, 681] width 169 height 38
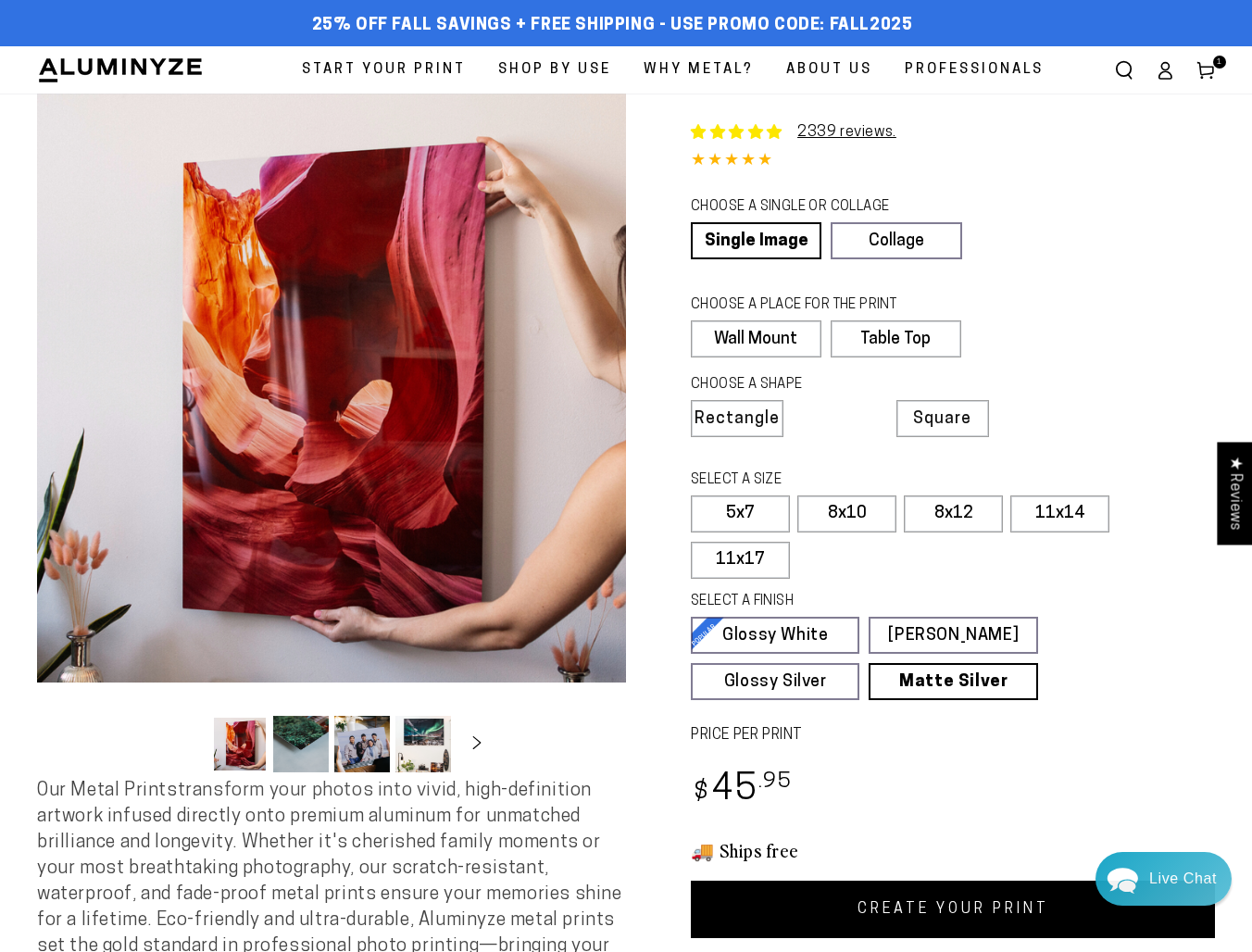
click at [971, 906] on link "CREATE YOUR PRINT" at bounding box center [952, 910] width 524 height 57
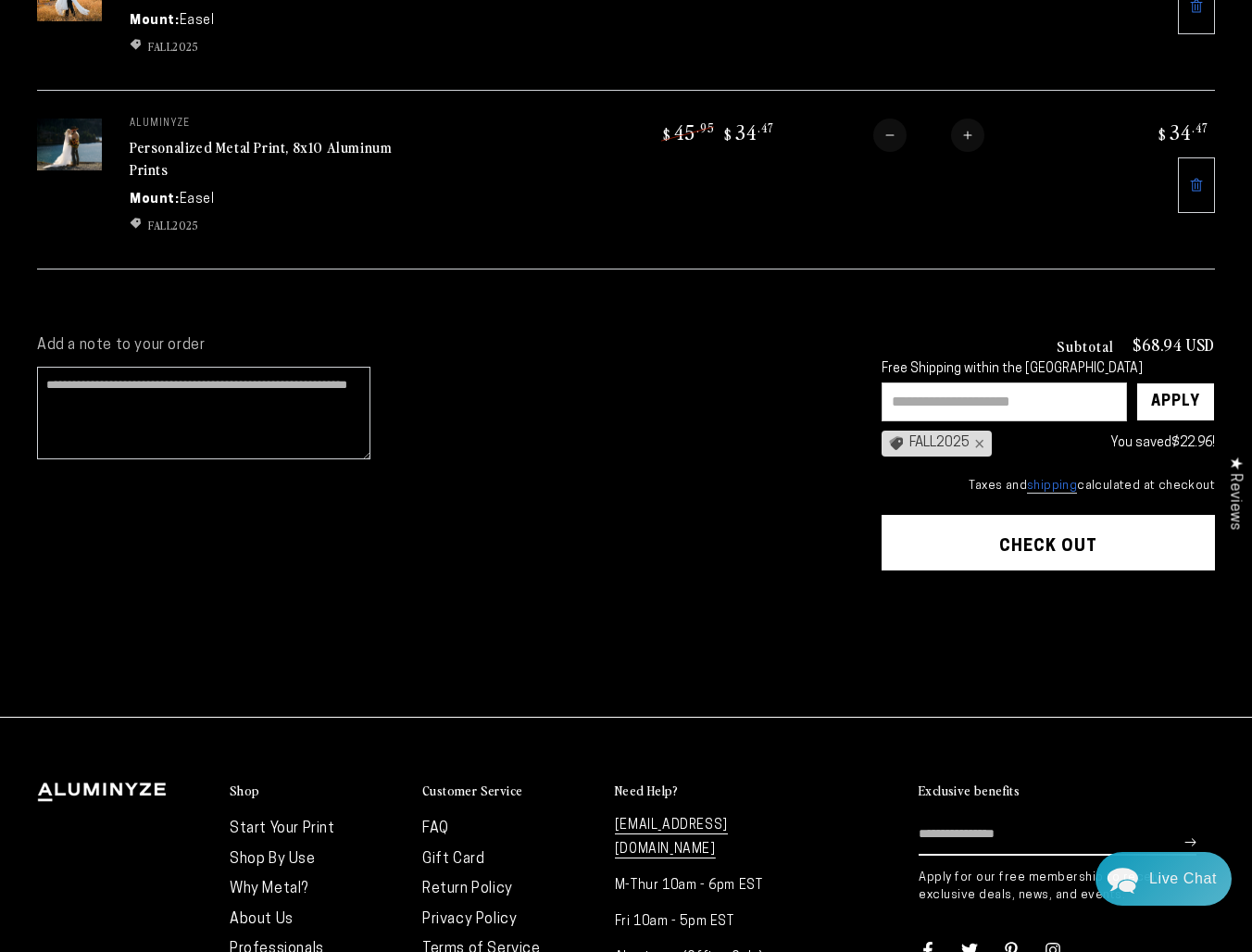
scroll to position [432, 0]
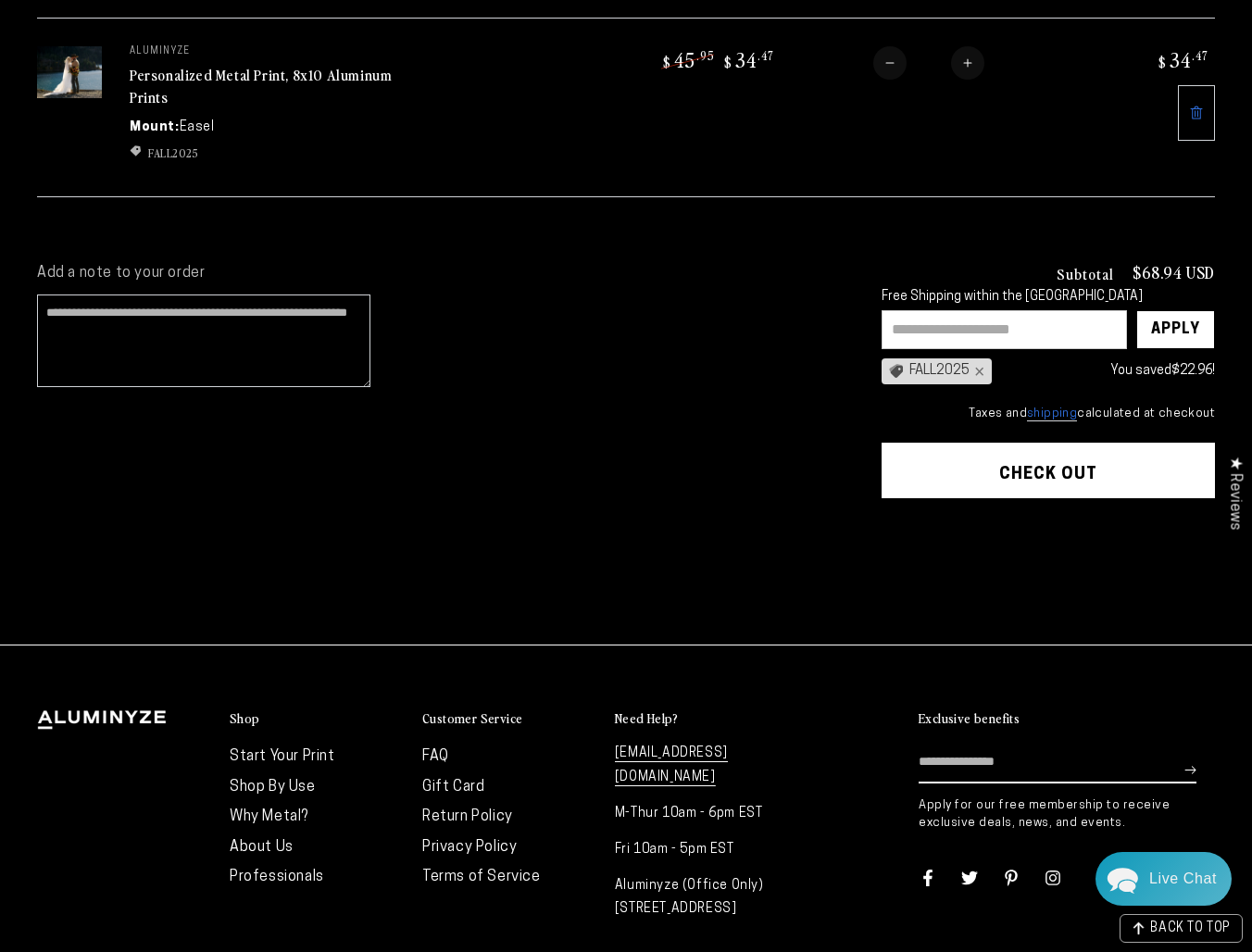
click at [1031, 454] on button "Check out" at bounding box center [1049, 470] width 334 height 55
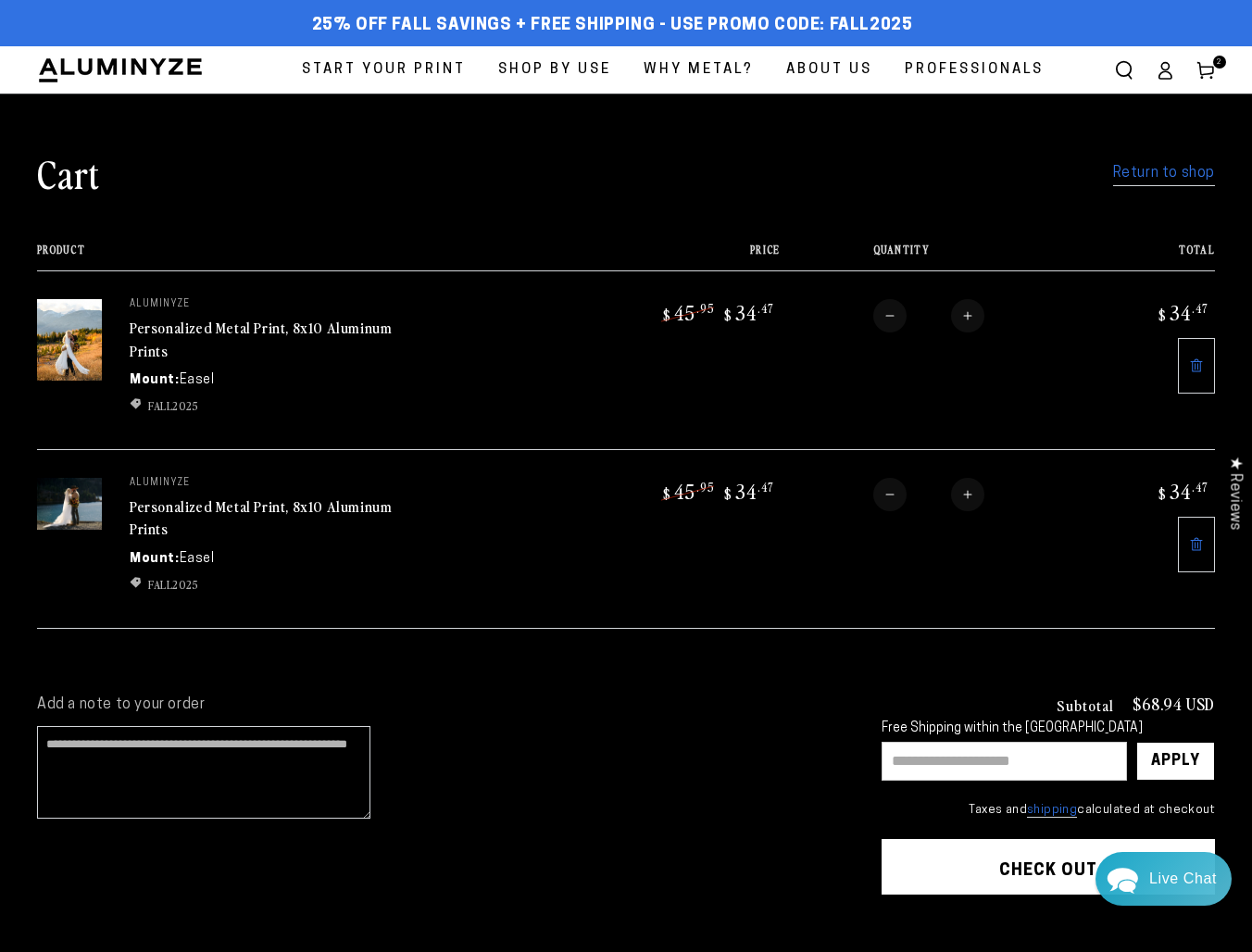
click at [215, 496] on link "Personalized Metal Print, 8x10 Aluminum Prints" at bounding box center [260, 517] width 262 height 44
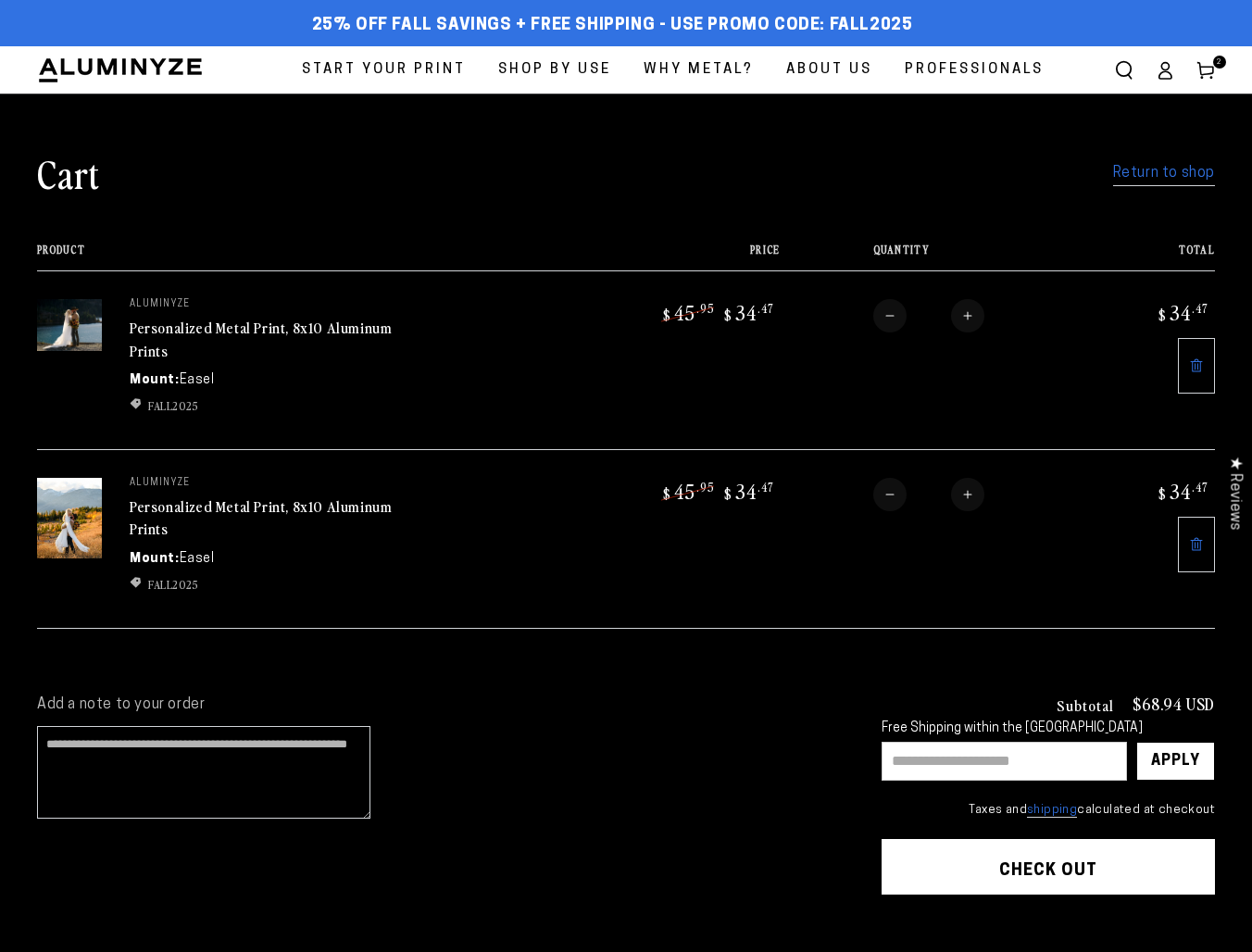
click at [212, 496] on link "Personalized Metal Print, 8x10 Aluminum Prints" at bounding box center [260, 517] width 262 height 44
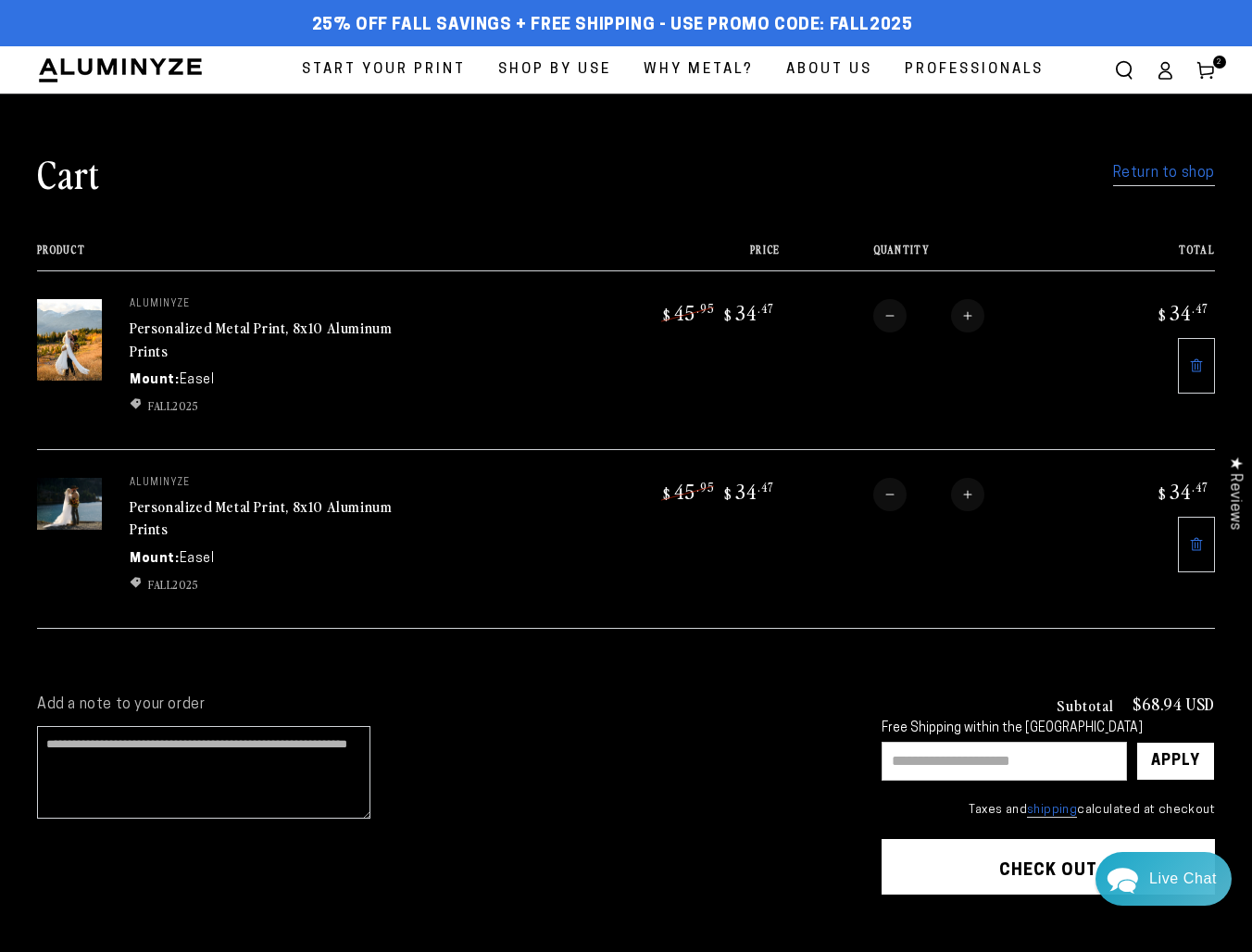
click at [79, 348] on img at bounding box center [70, 340] width 65 height 82
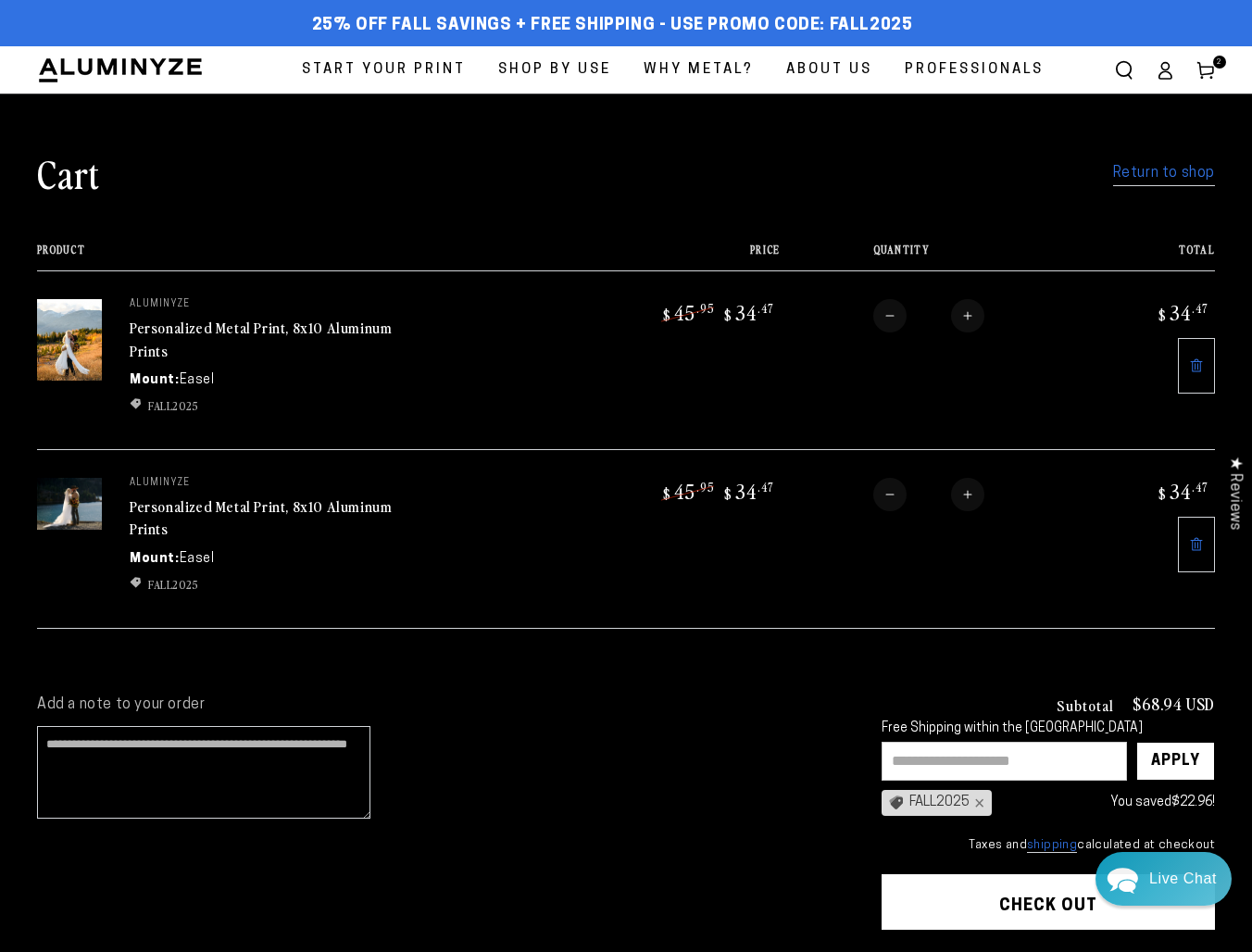
click at [156, 325] on link "Personalized Metal Print, 8x10 Aluminum Prints" at bounding box center [260, 339] width 262 height 44
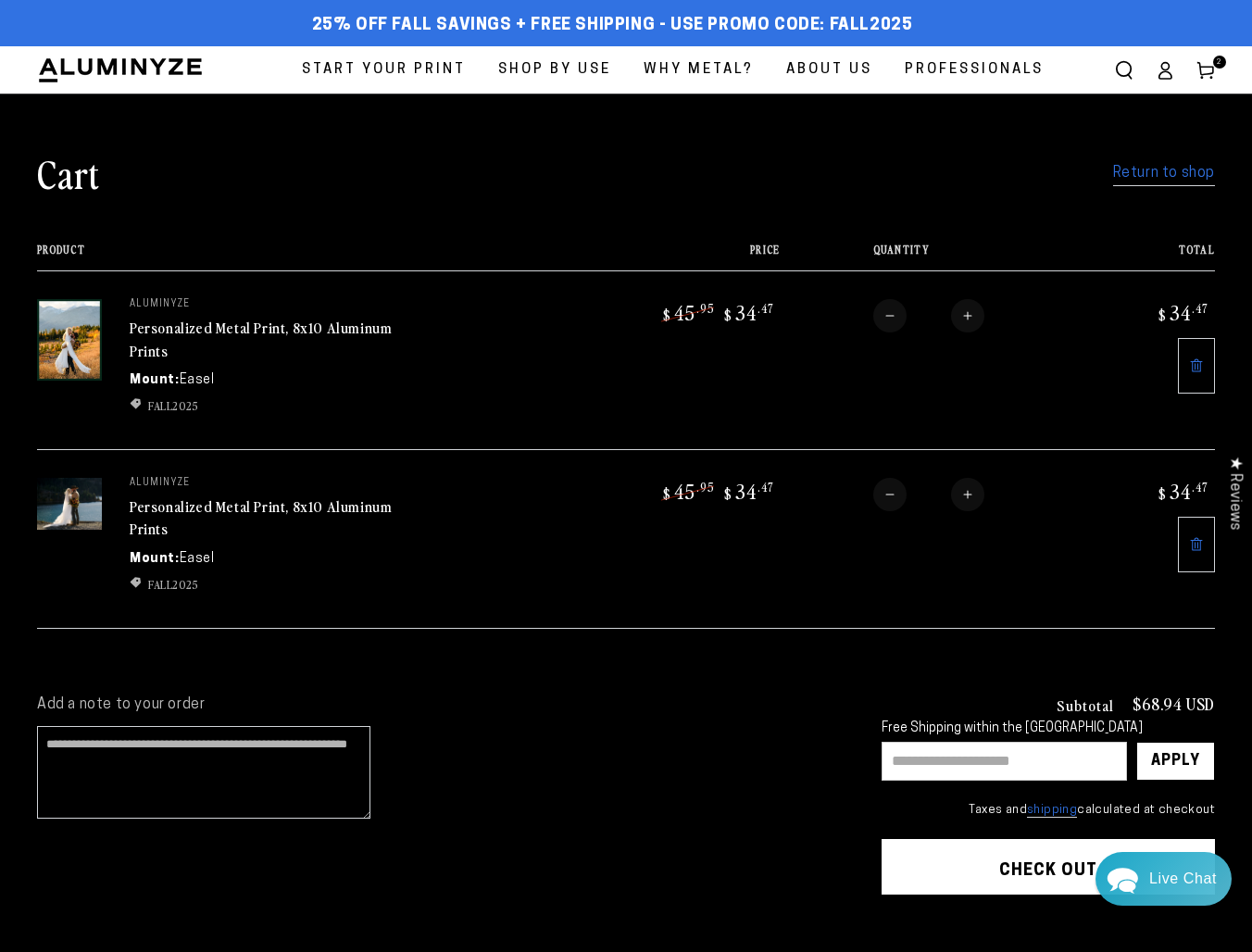
click at [147, 332] on link "Personalized Metal Print, 8x10 Aluminum Prints" at bounding box center [260, 339] width 262 height 44
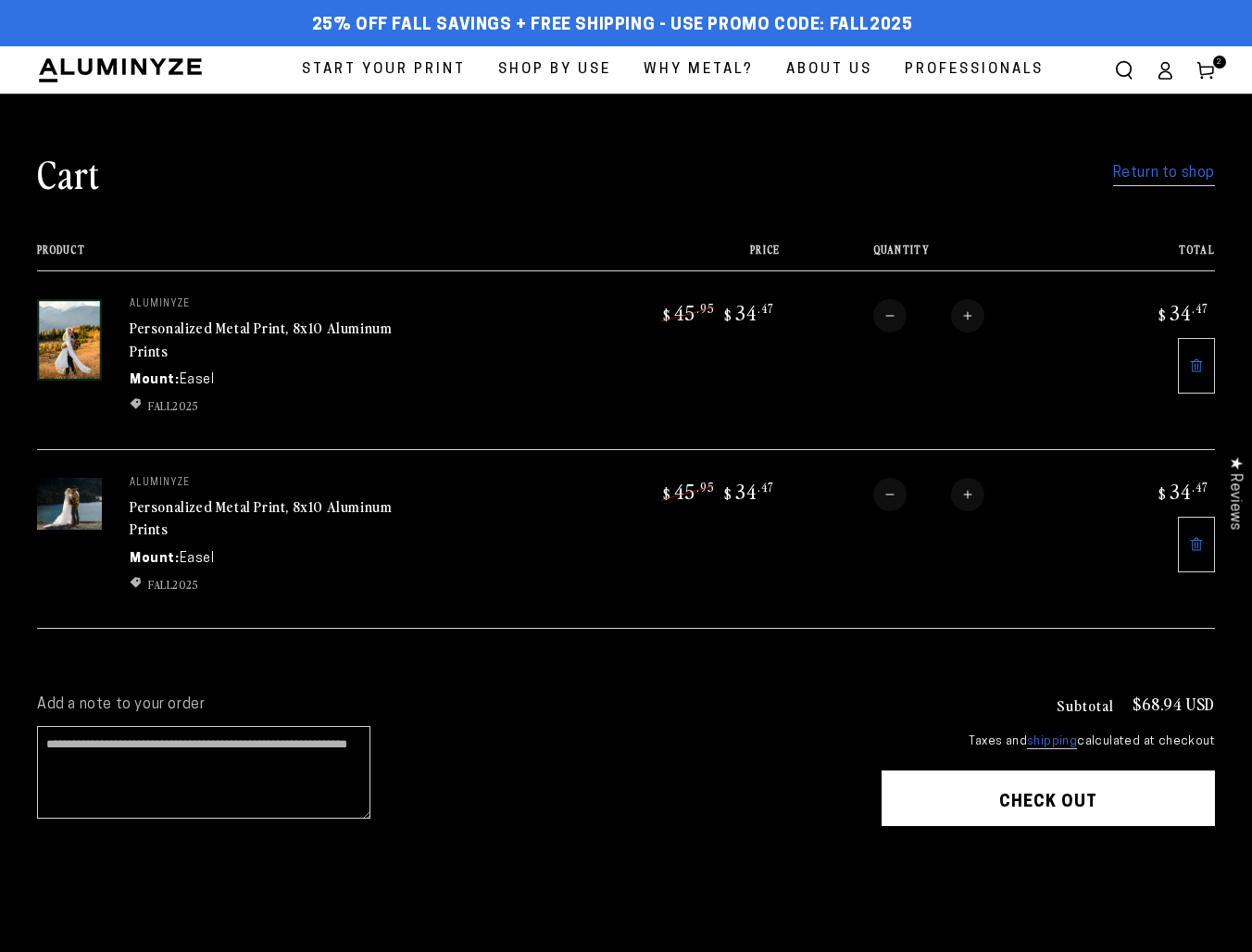
click at [182, 500] on link "Personalized Metal Print, 8x10 Aluminum Prints" at bounding box center [260, 517] width 262 height 44
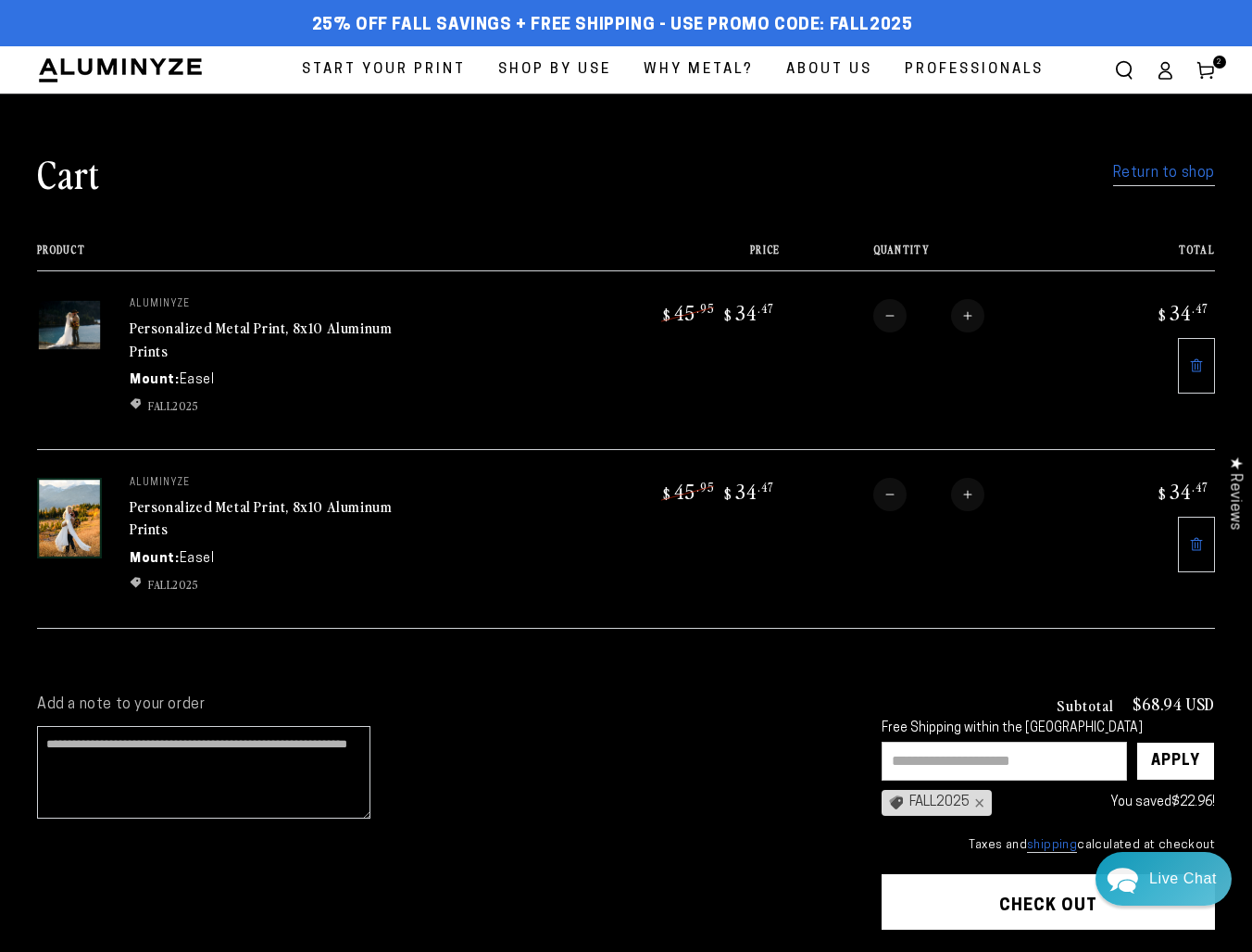
click at [181, 323] on link "Personalized Metal Print, 8x10 Aluminum Prints" at bounding box center [260, 339] width 262 height 44
click at [200, 318] on link "Personalized Metal Print, 8x10 Aluminum Prints" at bounding box center [260, 339] width 262 height 44
click at [267, 499] on link "Personalized Metal Print, 8x10 Aluminum Prints" at bounding box center [260, 517] width 262 height 44
click at [175, 321] on link "Personalized Metal Print, 8x10 Aluminum Prints" at bounding box center [260, 339] width 262 height 44
click at [153, 342] on link "Personalized Metal Print, 8x10 Aluminum Prints" at bounding box center [260, 339] width 262 height 44
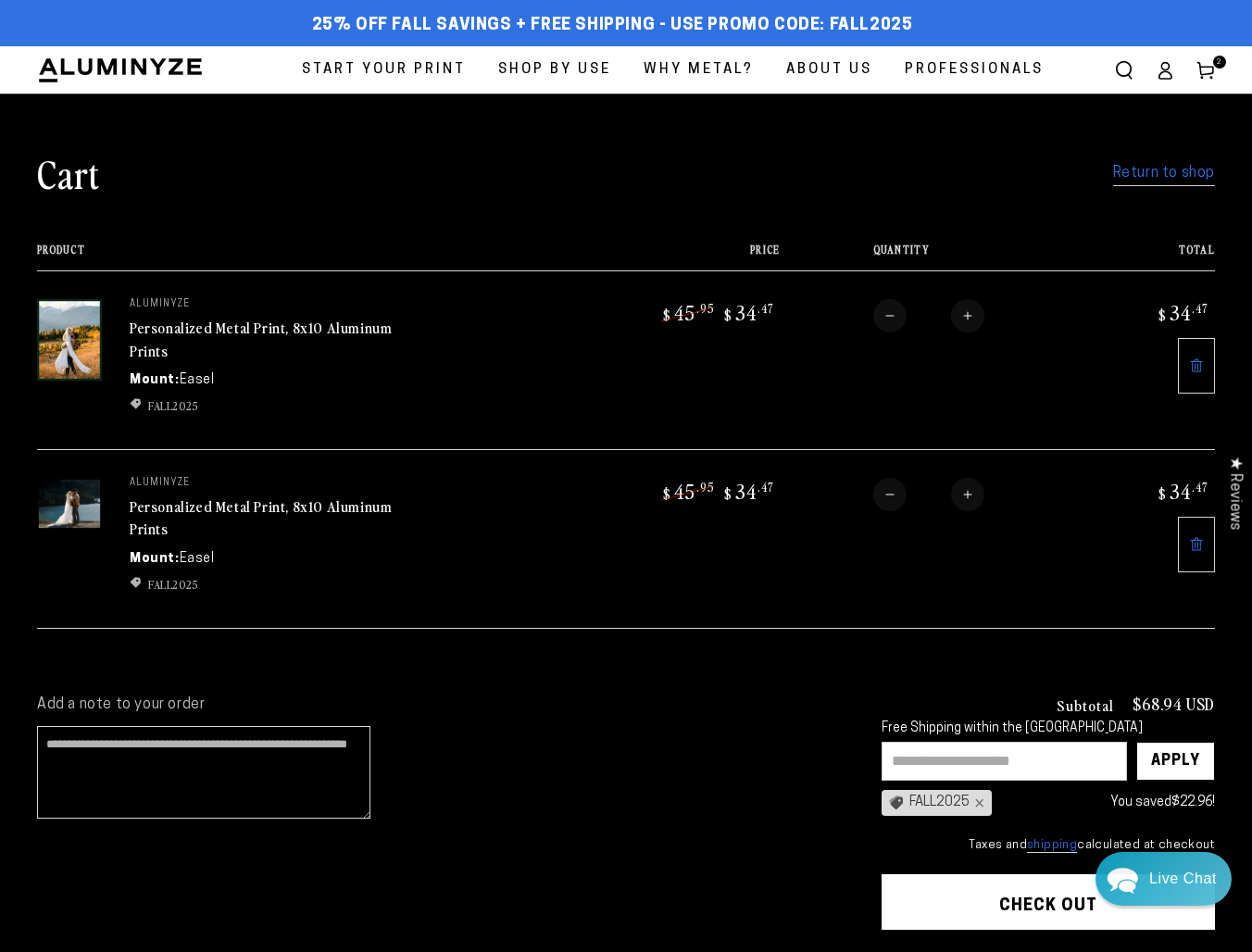
click at [195, 497] on link "Personalized Metal Print, 8x10 Aluminum Prints" at bounding box center [260, 517] width 262 height 44
click at [82, 322] on img at bounding box center [70, 325] width 65 height 52
click at [157, 333] on link "Personalized Metal Print, 8x10 Aluminum Prints" at bounding box center [260, 339] width 262 height 44
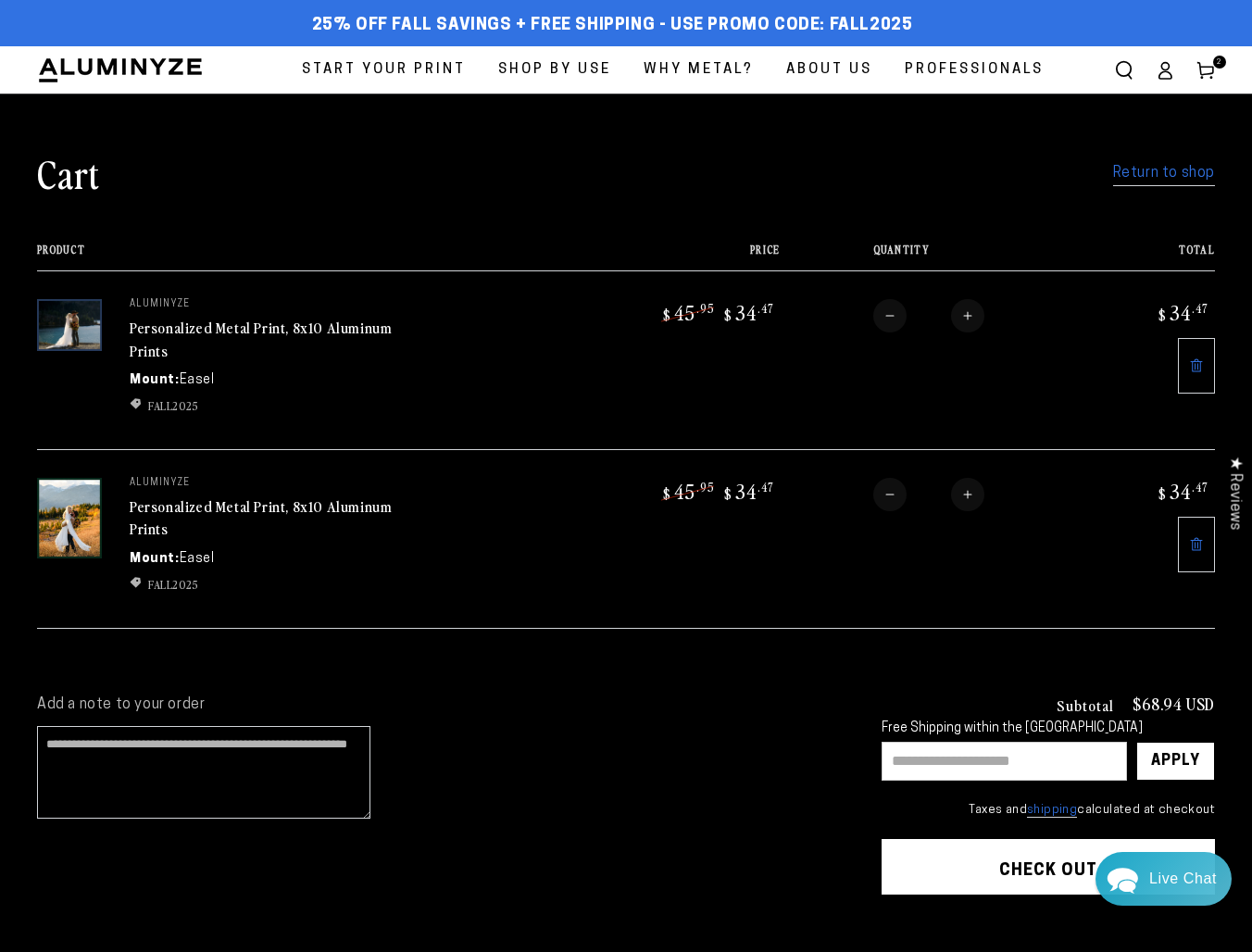
click at [203, 322] on link "Personalized Metal Print, 8x10 Aluminum Prints" at bounding box center [260, 339] width 262 height 44
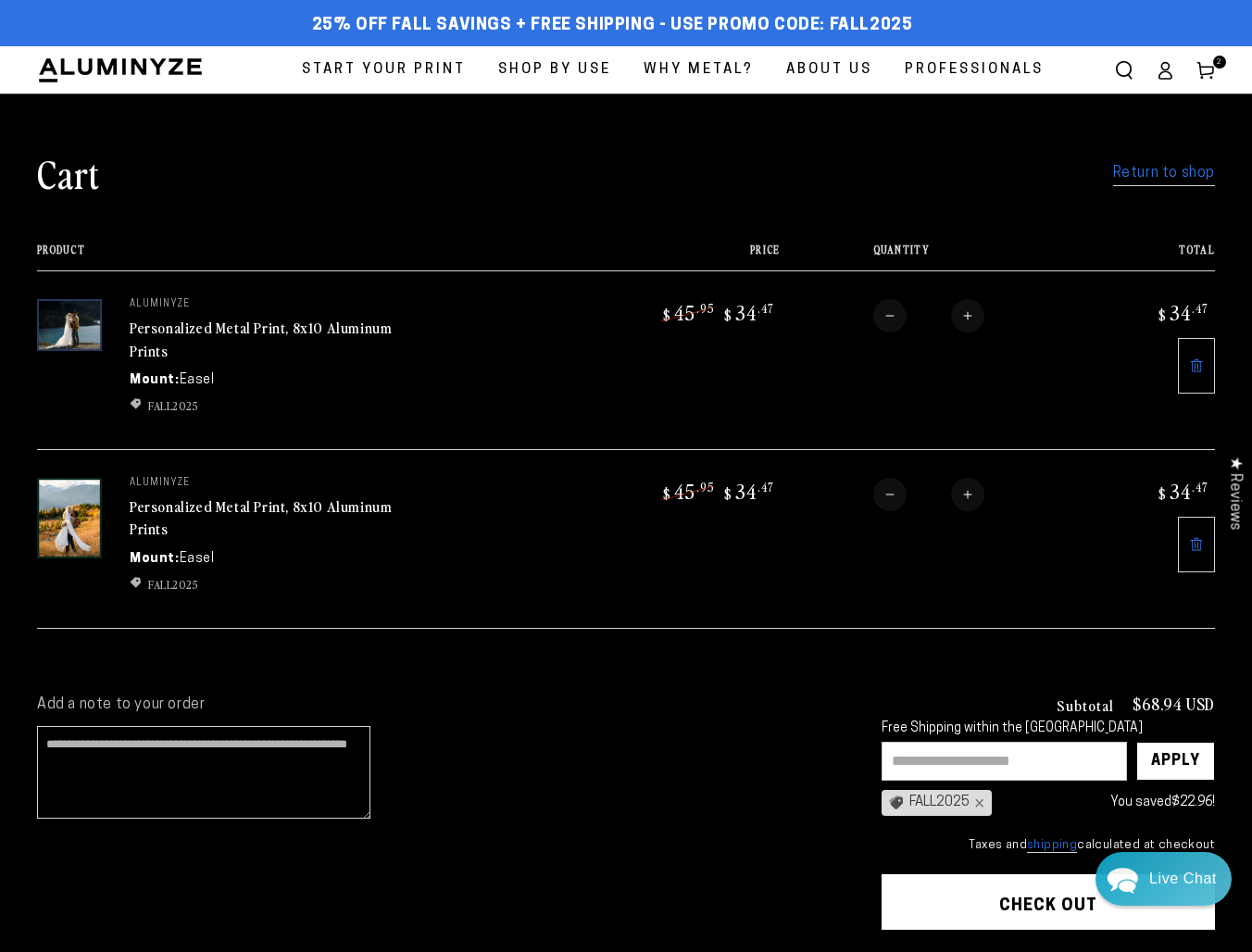
click at [1028, 898] on button "Check out" at bounding box center [1049, 902] width 334 height 55
click at [262, 320] on link "Personalized Metal Print, 8x10 Aluminum Prints" at bounding box center [260, 339] width 262 height 44
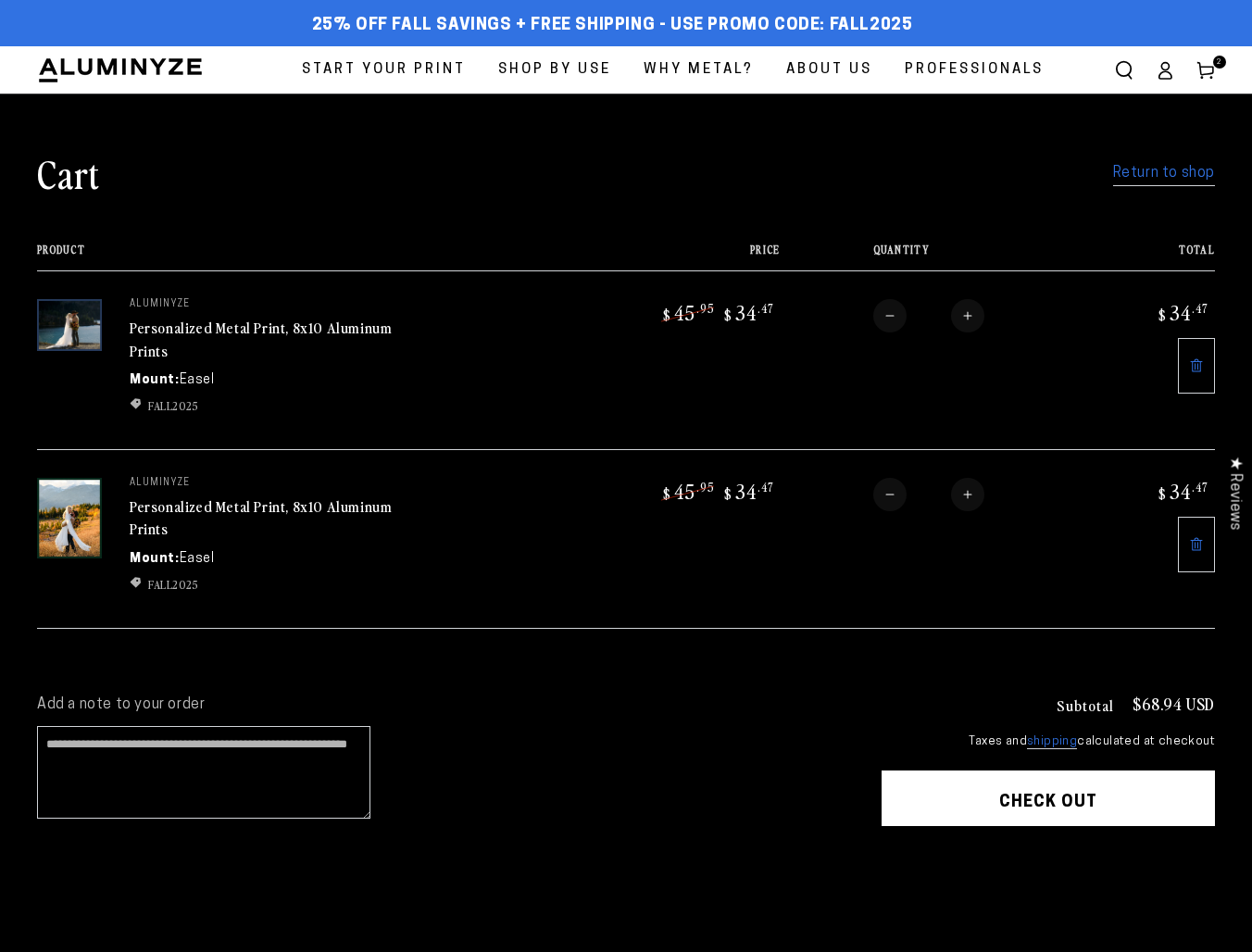
click at [247, 319] on link "Personalized Metal Print, 8x10 Aluminum Prints" at bounding box center [260, 339] width 262 height 44
